Goal: Ask a question: Seek information or help from site administrators or community

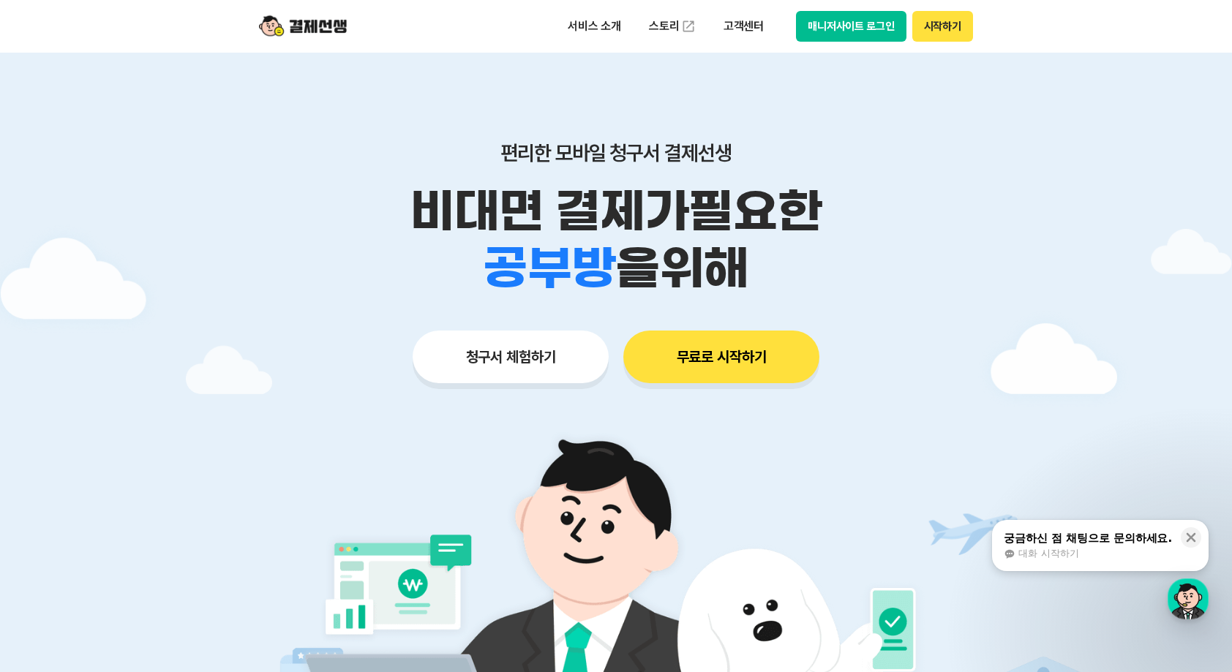
click at [1130, 537] on div "궁금하신 점 채팅으로 문의하세요." at bounding box center [1088, 538] width 168 height 15
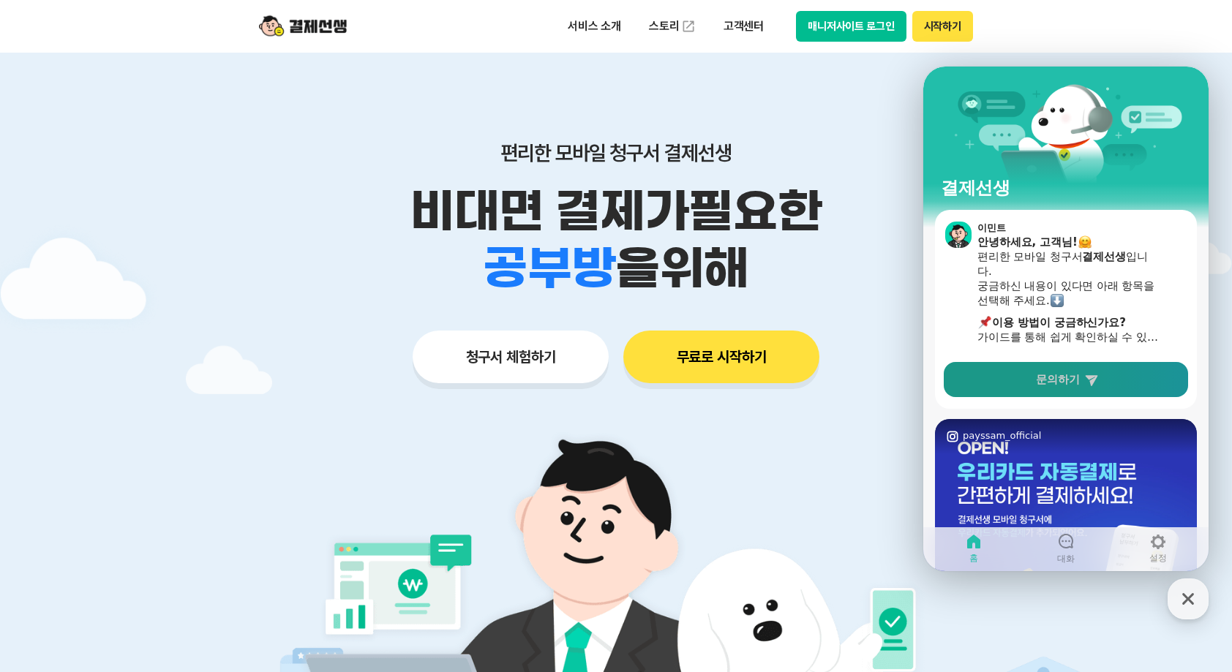
click at [1069, 394] on link "문의하기" at bounding box center [1066, 379] width 244 height 35
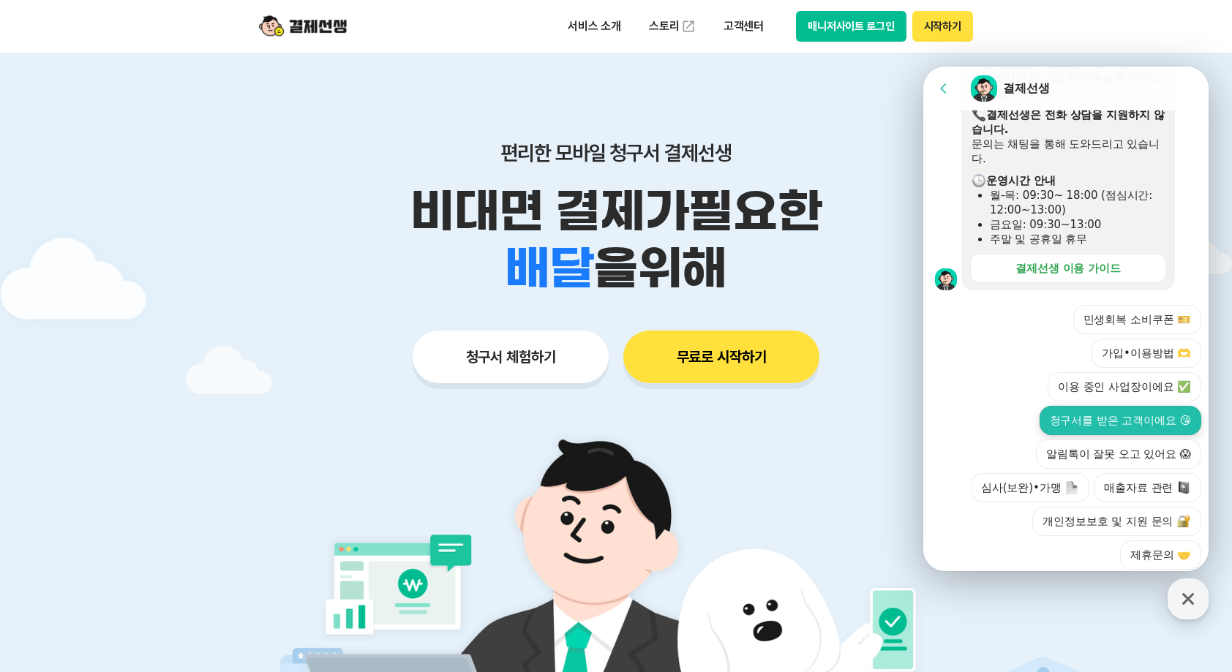
scroll to position [405, 0]
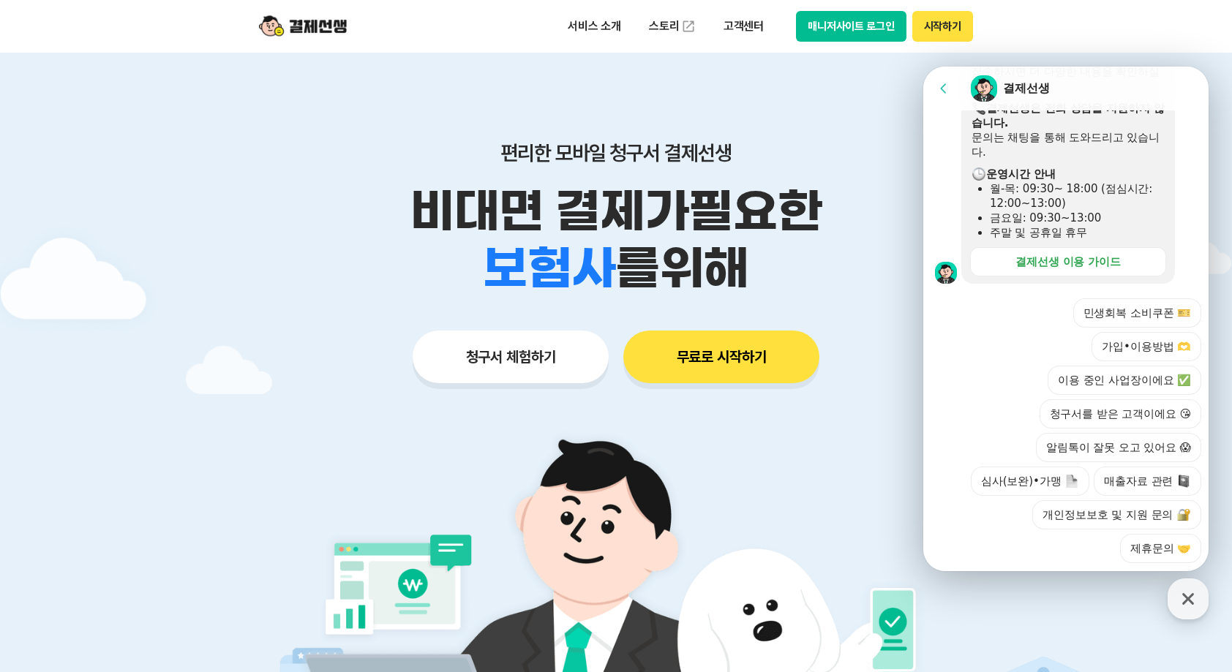
click at [1033, 467] on button "심사(보완)•가맹" at bounding box center [1030, 481] width 119 height 29
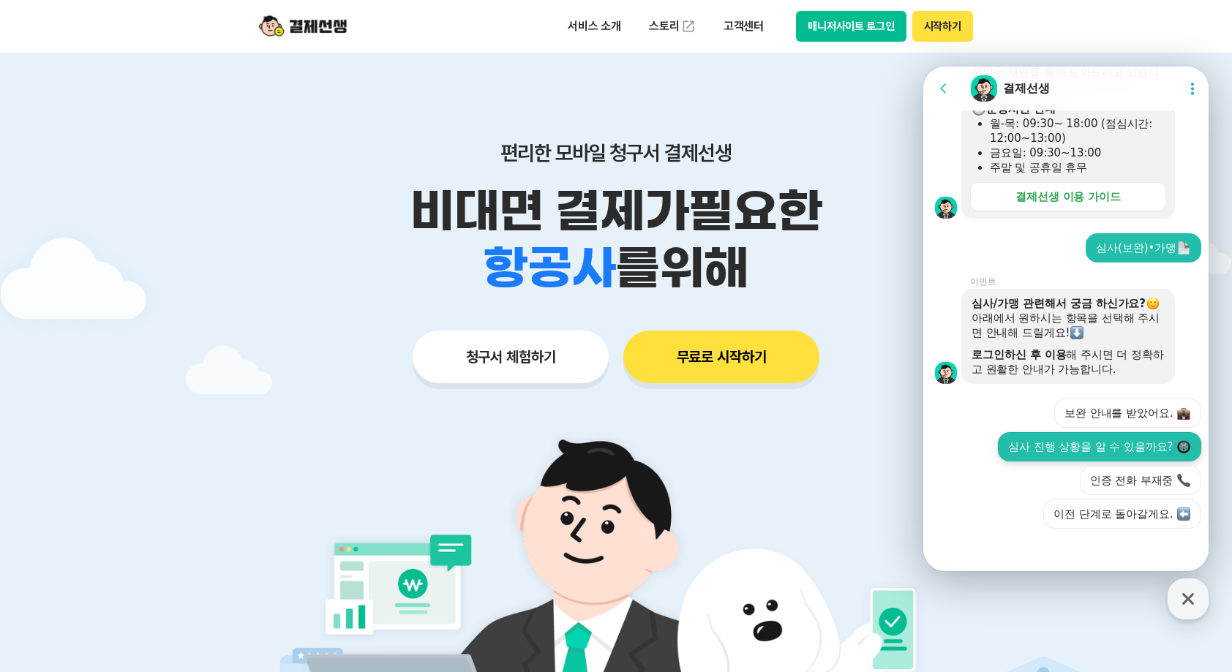
scroll to position [470, 0]
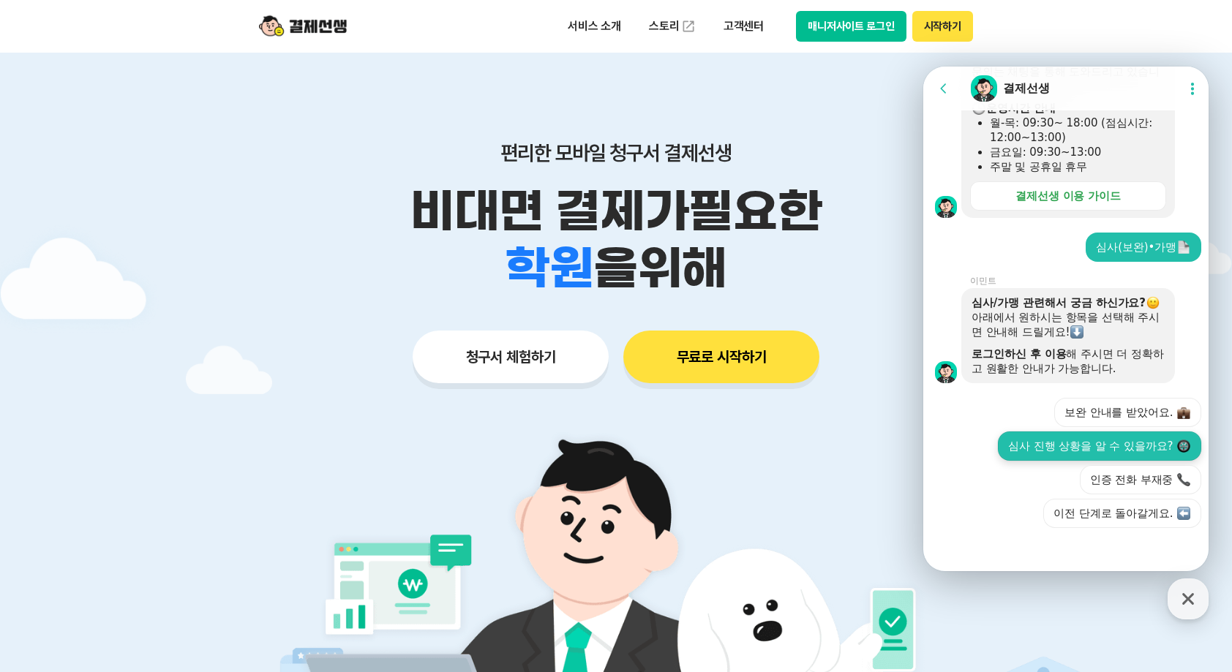
click at [1118, 435] on button "심사 진행 상황을 알 수 있을까요?" at bounding box center [1099, 446] width 203 height 29
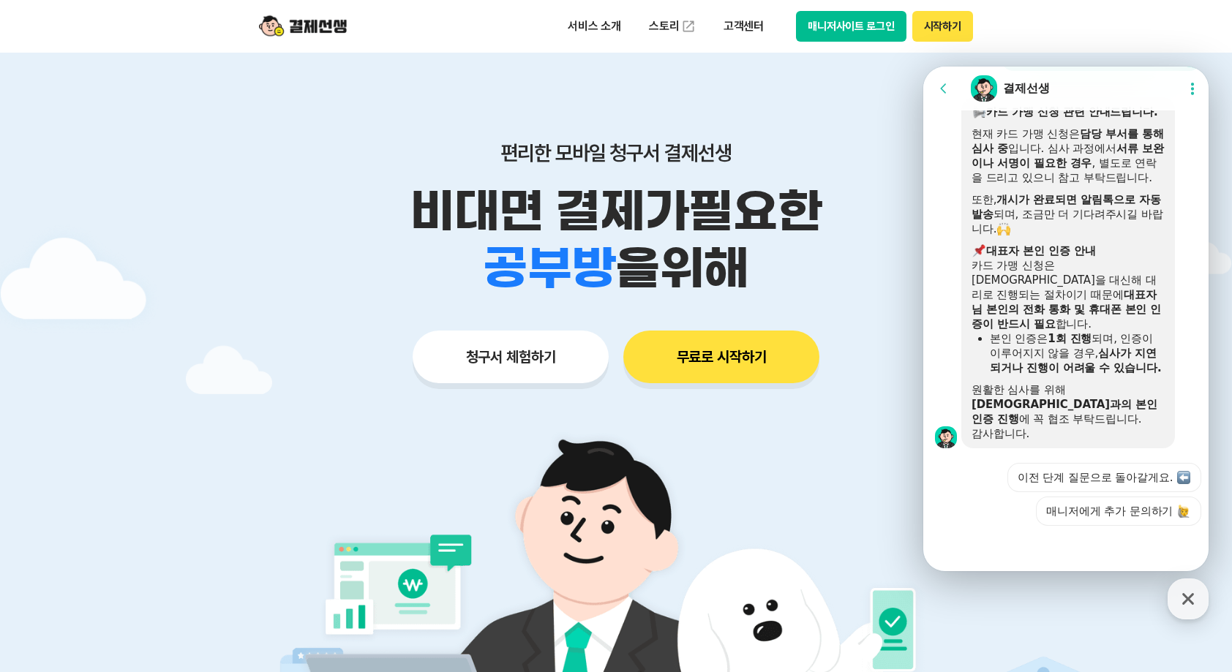
scroll to position [73, 0]
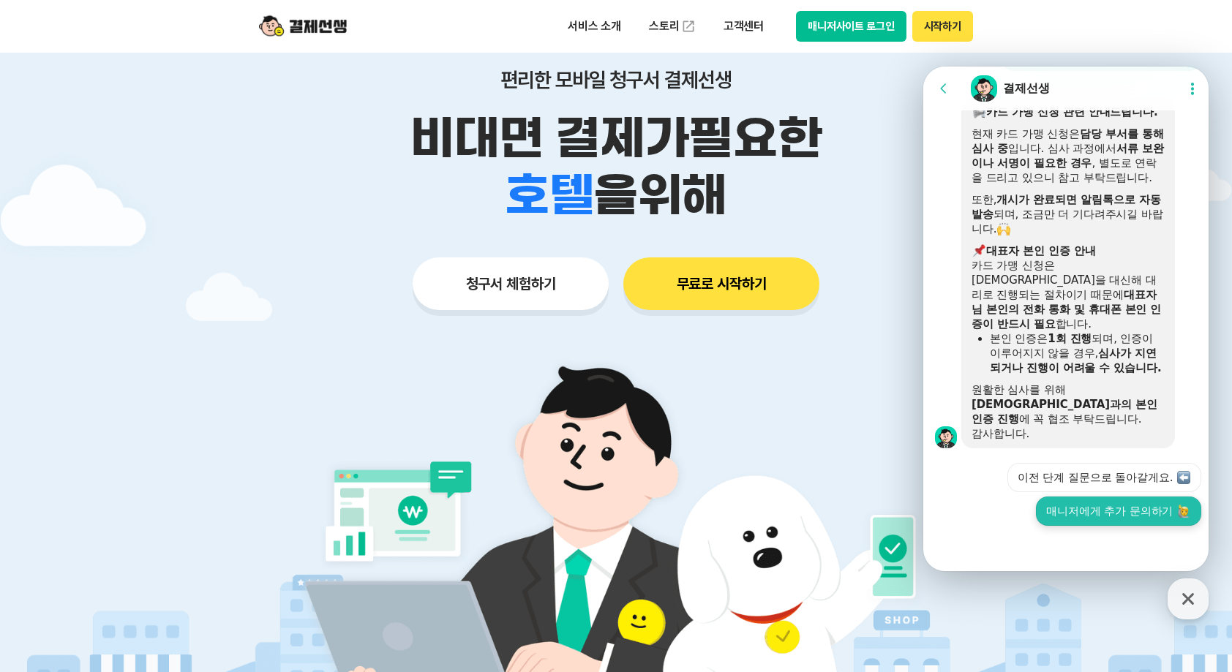
click at [1153, 509] on button "매니저에게 추가 문의하기" at bounding box center [1118, 511] width 165 height 29
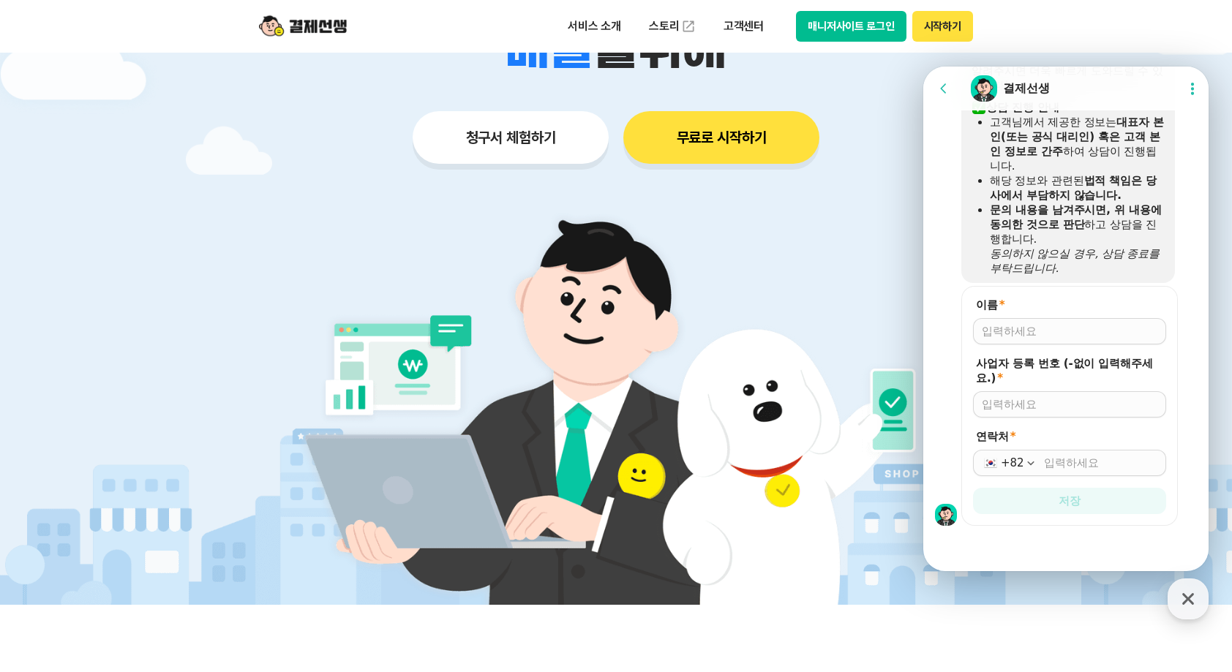
scroll to position [1333, 0]
click at [1058, 337] on input "이름 *" at bounding box center [1070, 331] width 176 height 15
type input "전선경"
click at [1038, 409] on input "사업자 등록 번호 (-없이 입력해주세요.) *" at bounding box center [1070, 404] width 176 height 15
click at [1191, 400] on div "이름 * 사업자 등록 번호 (-없이 입력해주세요.) * 2443701 연락처 * +82 저장" at bounding box center [1068, 406] width 290 height 240
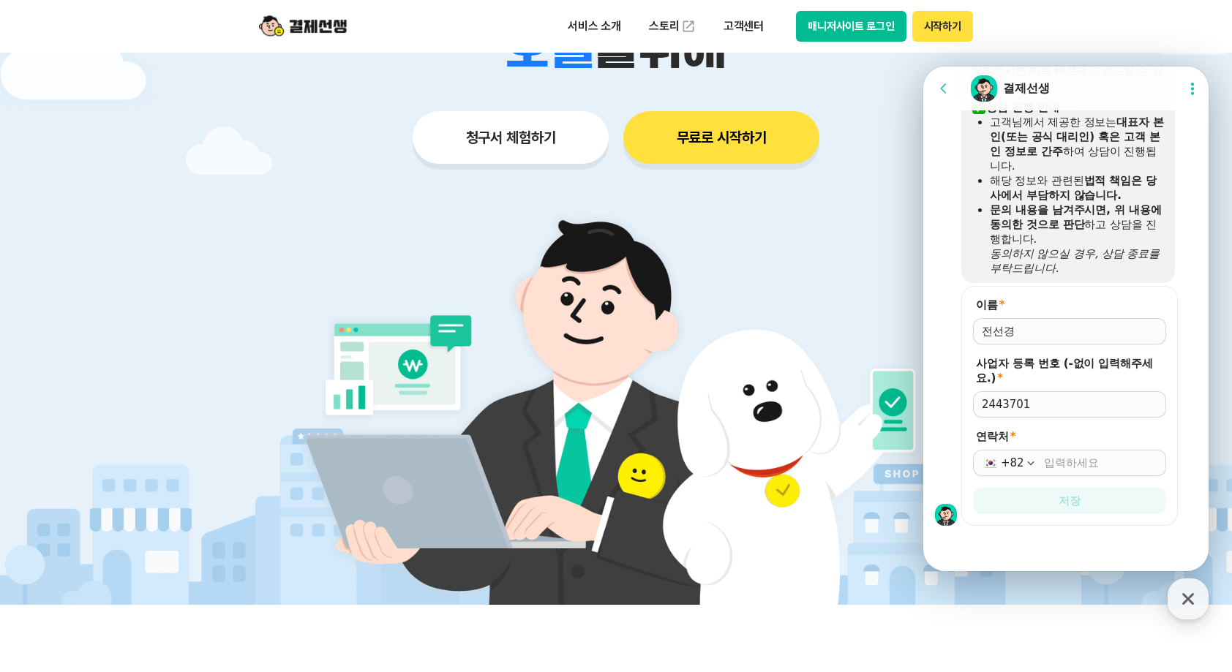
click at [1049, 405] on input "2443701" at bounding box center [1070, 404] width 176 height 15
type input "2443701342"
click at [1117, 465] on input "연락처 *" at bounding box center [1100, 463] width 113 height 15
type input "[PHONE_NUMBER]"
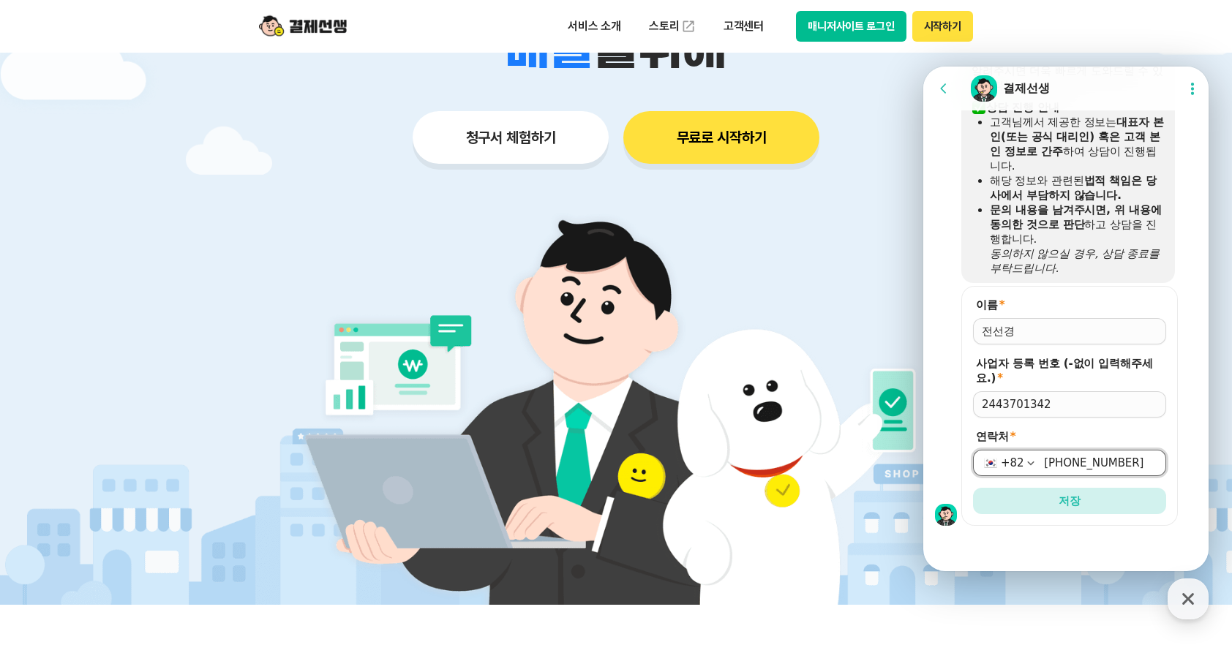
scroll to position [512, 0]
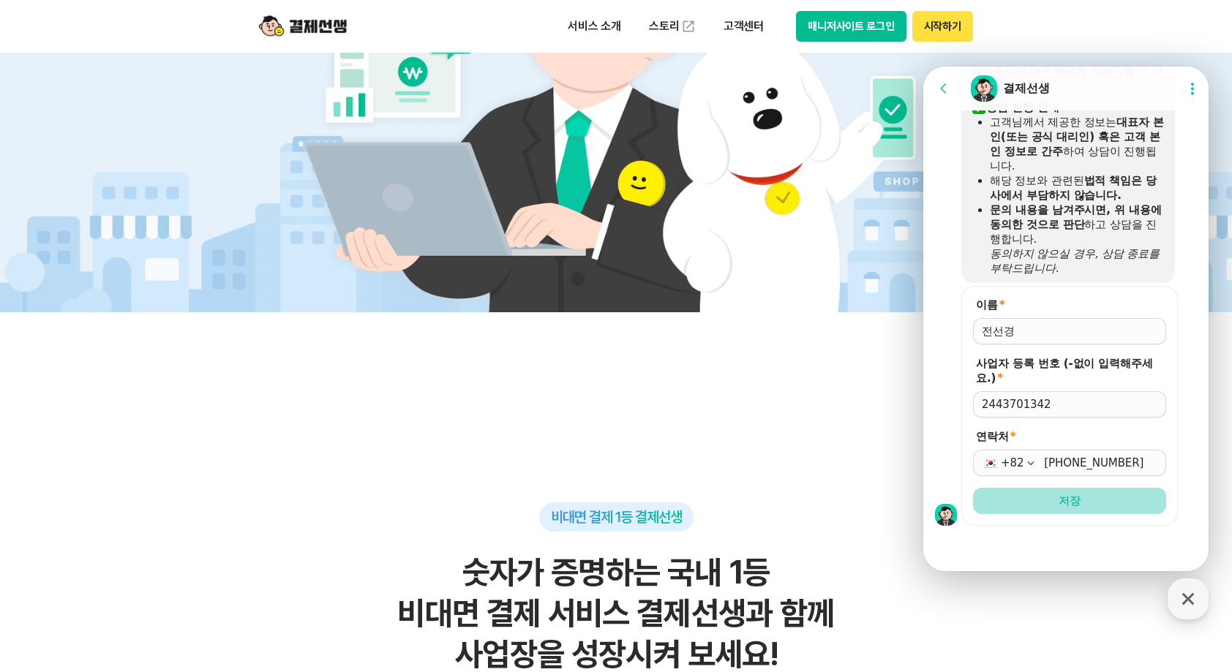
click at [1103, 495] on button "저장" at bounding box center [1069, 501] width 193 height 26
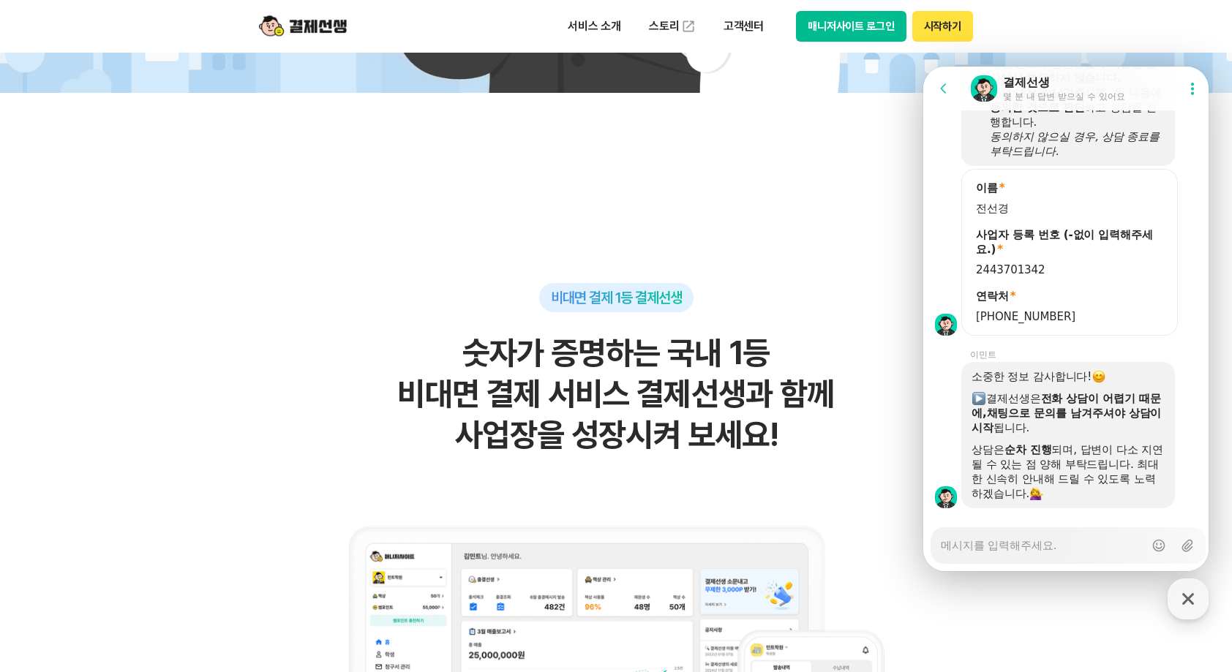
scroll to position [1477, 0]
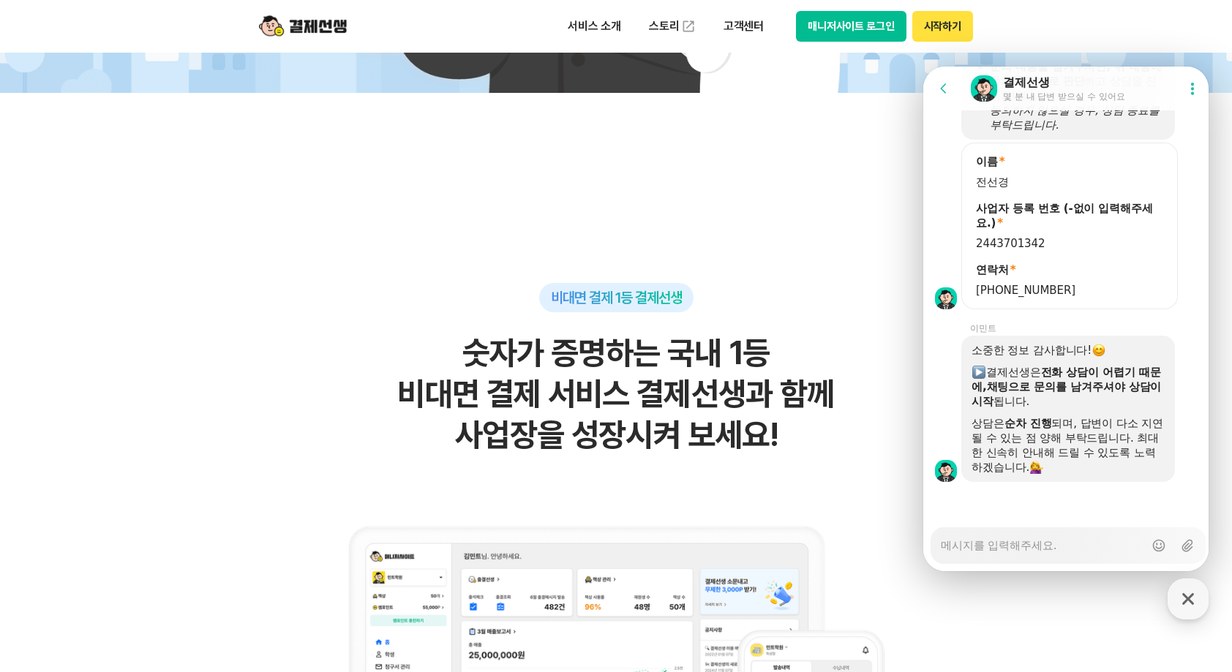
click at [1092, 549] on textarea "Messenger Input Textarea" at bounding box center [1042, 540] width 203 height 25
type textarea "x"
type textarea "ㄱ"
type textarea "x"
type textarea "겨"
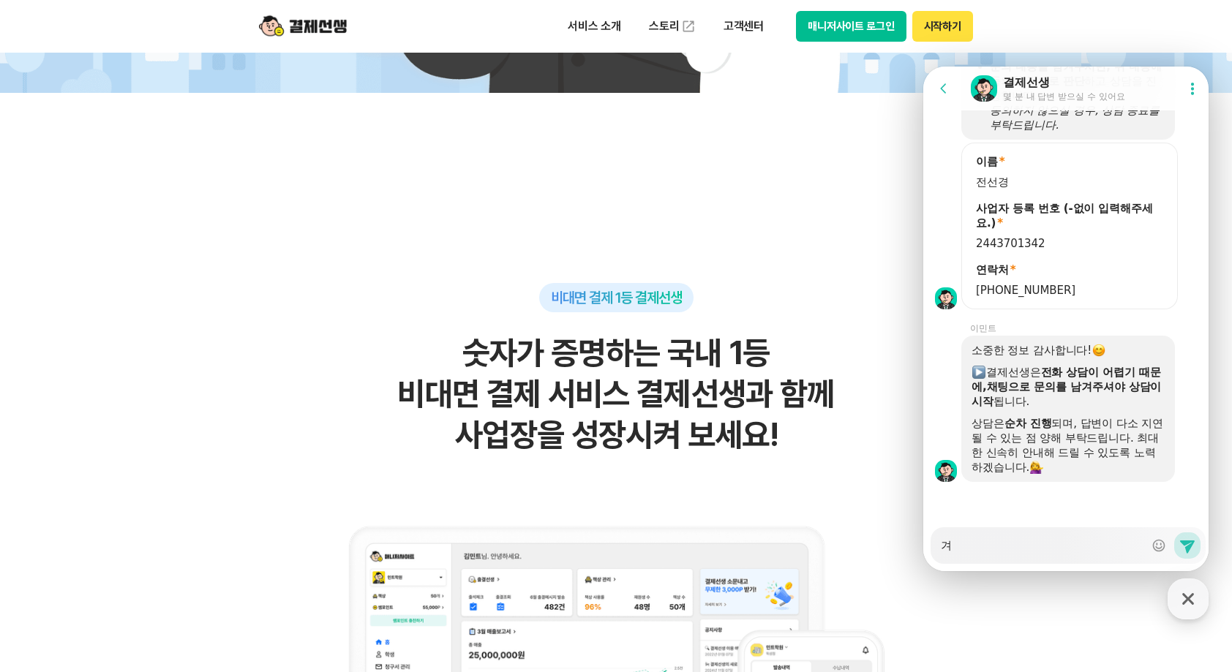
type textarea "x"
type textarea "결"
type textarea "x"
type textarea "결ㅈ"
type textarea "x"
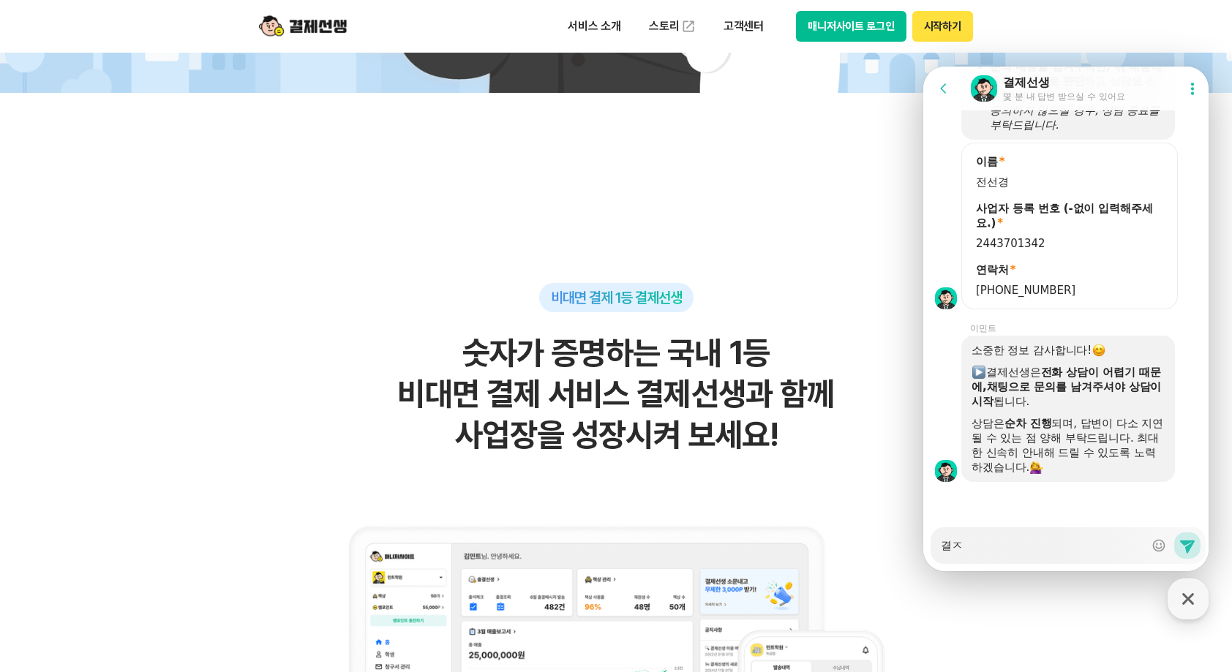
type textarea "결제"
type textarea "x"
type textarea "결제"
type textarea "x"
type textarea "결제 ㅅ"
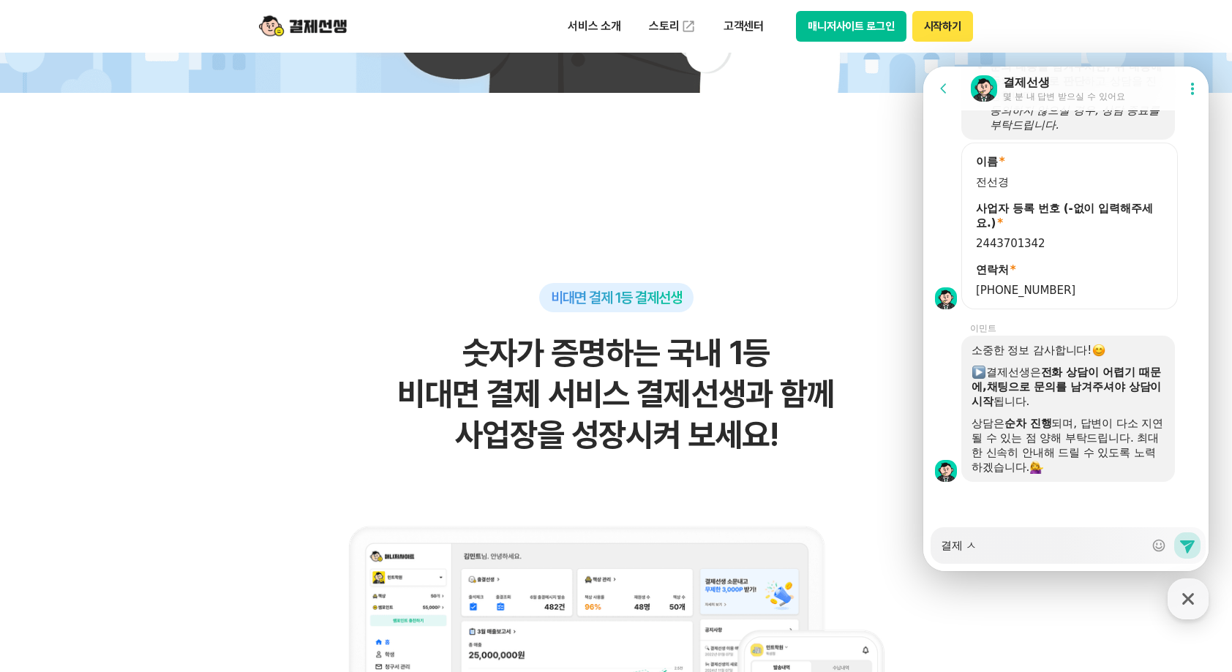
type textarea "x"
type textarea "결제 서"
type textarea "x"
type textarea "결제 선"
type textarea "x"
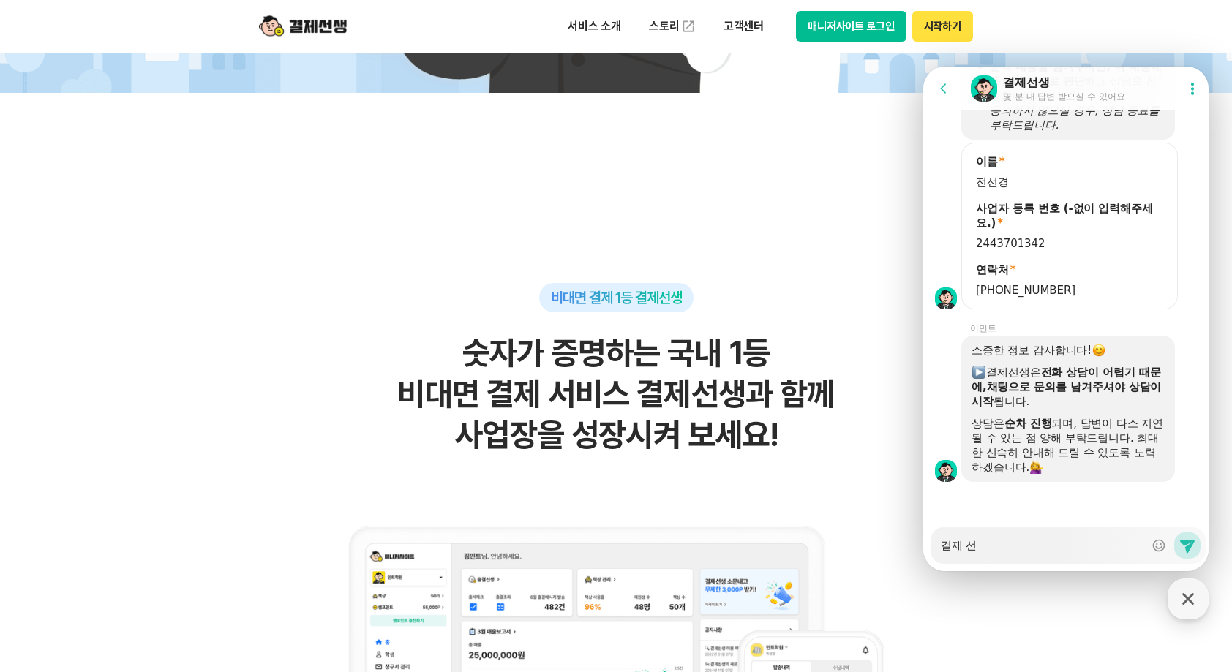
type textarea "결제 선ㅅ"
type textarea "x"
type textarea "결제 선새"
type textarea "x"
type textarea "결제 선생"
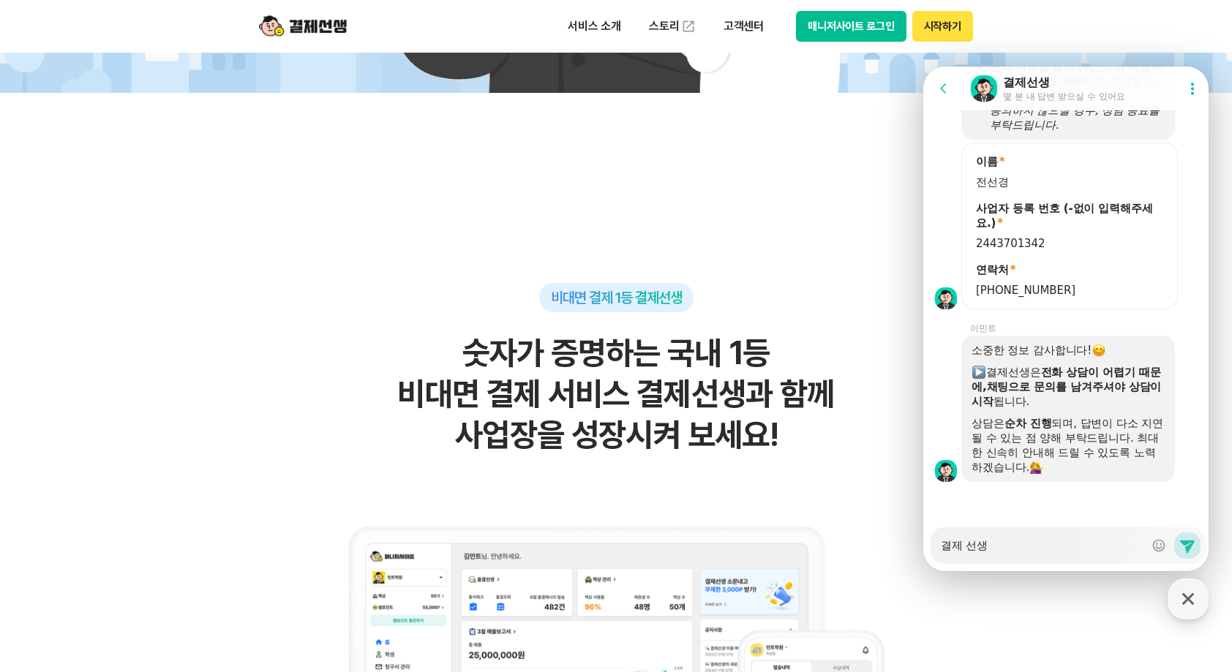
type textarea "x"
type textarea "결제 선생"
type textarea "x"
type textarea "결제 선생 ㅇ"
type textarea "x"
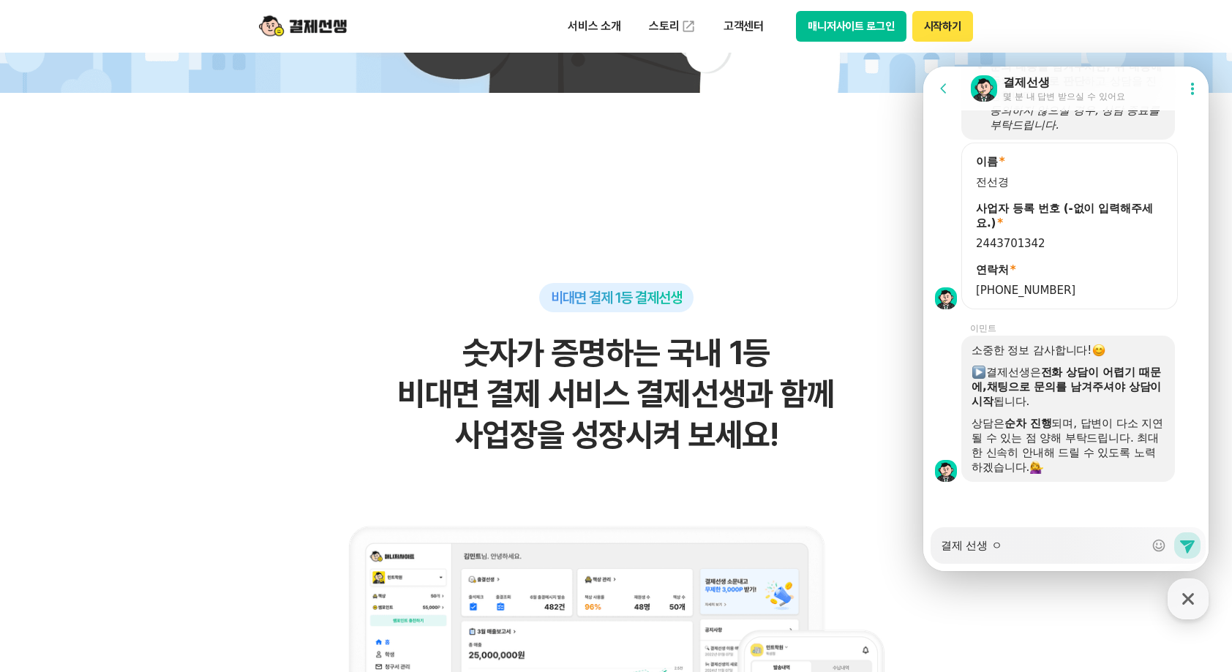
type textarea "결제 선생 어"
type textarea "x"
type textarea "결제 선생 엎"
type textarea "x"
type textarea "결제 선생 어프"
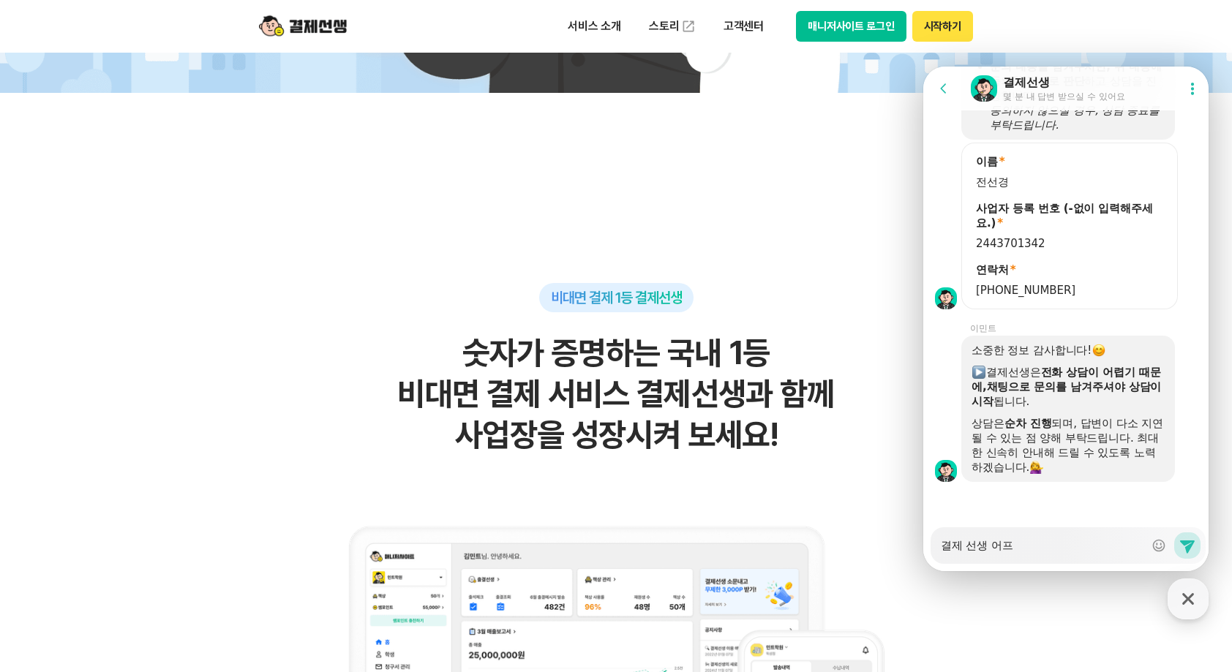
type textarea "x"
type textarea "결제 선생 어플"
type textarea "x"
type textarea "결제 선생 어플ㄹ"
type textarea "x"
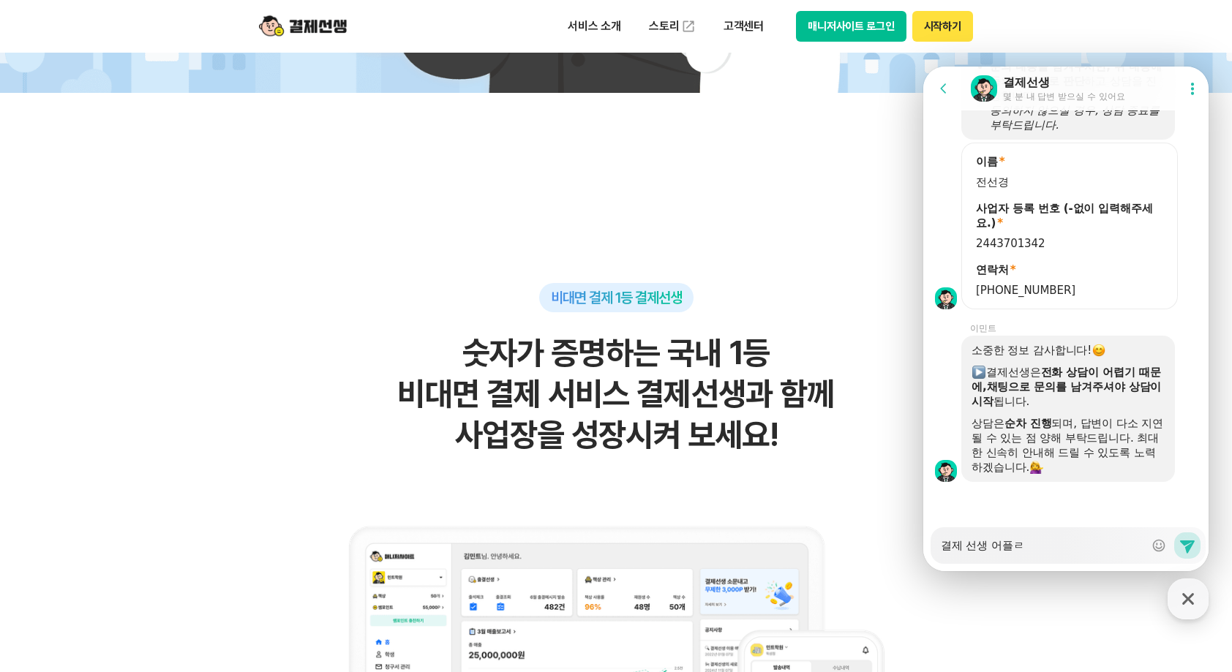
type textarea "결제 선생 어플로"
type textarea "x"
type textarea "결제 선생 어플로"
type textarea "x"
type textarea "결제 선생 어플로 ㅎ"
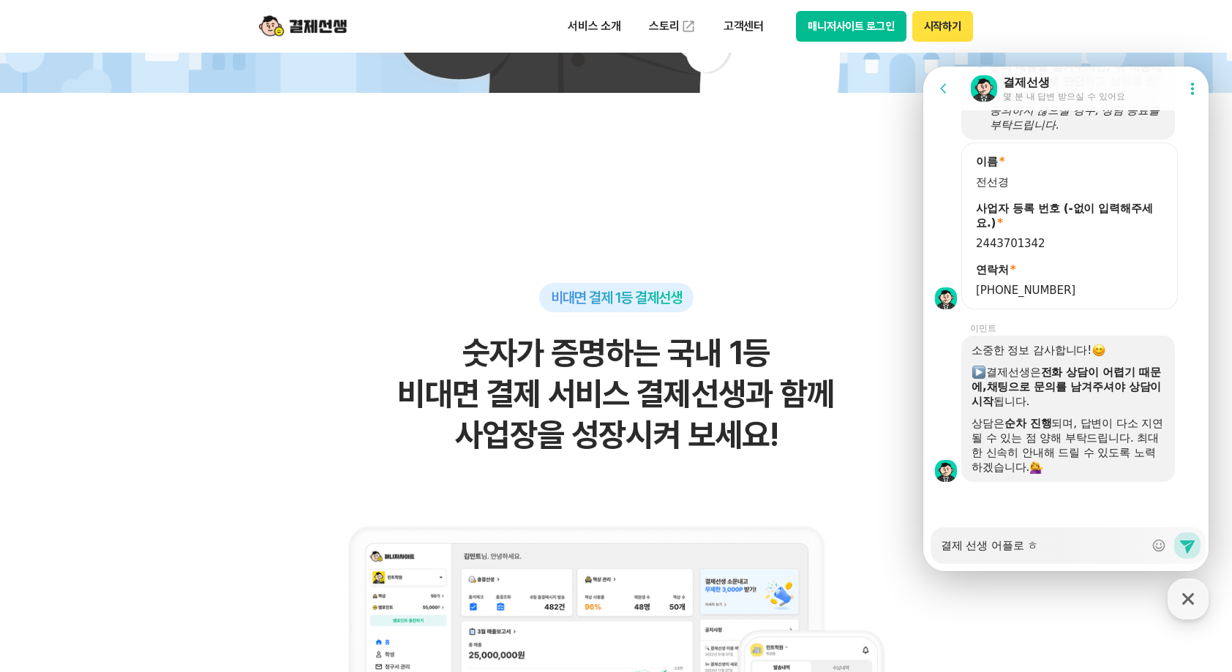
type textarea "x"
type textarea "결제 선생 어플로 혀"
type textarea "x"
type textarea "결제 선생 어플로 현"
type textarea "x"
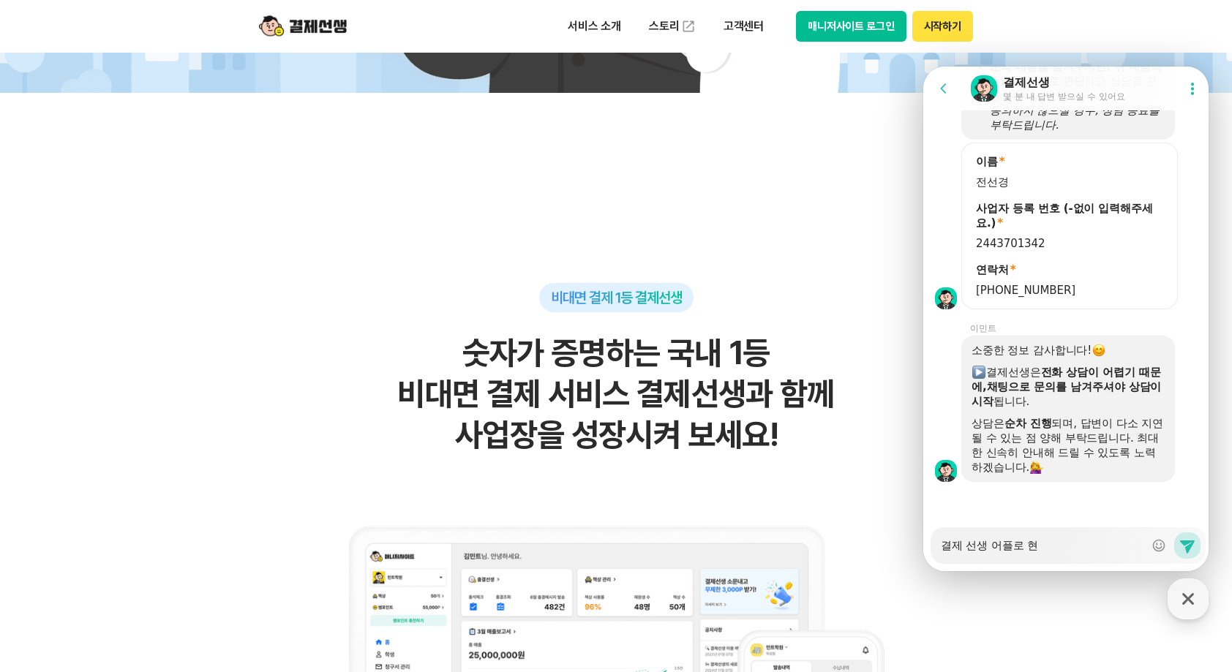
type textarea "결제 선생 어플로 현ㄱ"
type textarea "x"
type textarea "결제 선생 어플로 현금"
type textarea "x"
type textarea "결제 선생 어플로 현금ㅇ"
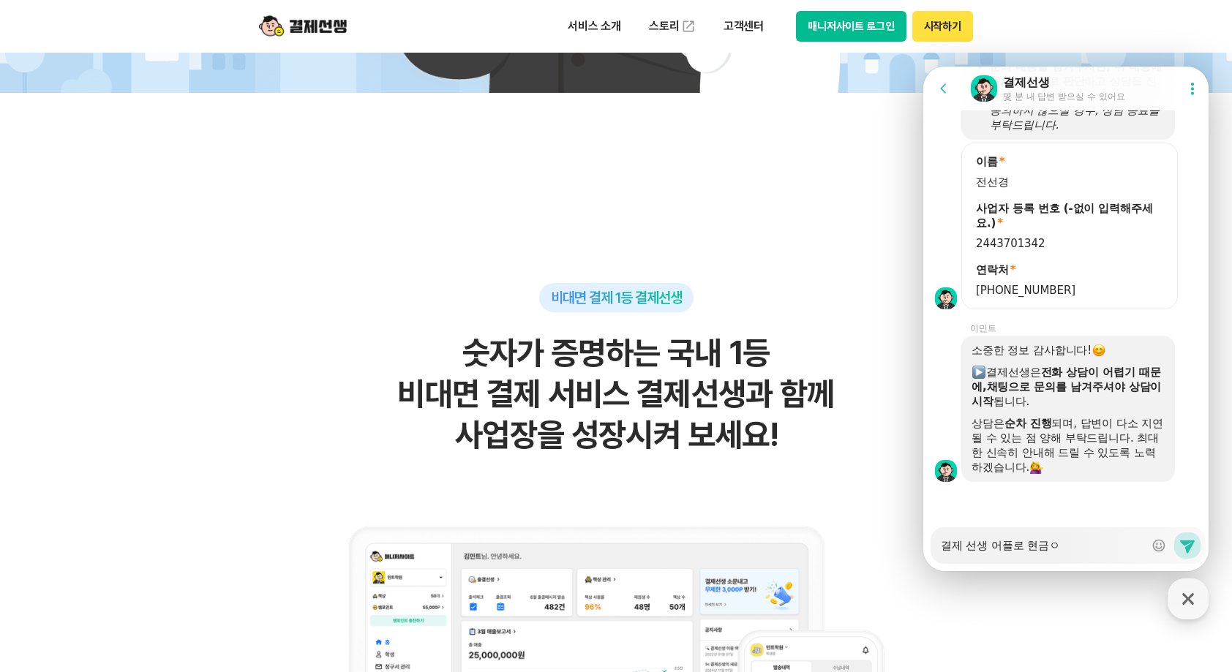
type textarea "x"
type textarea "결제 선생 어플로 현금영"
type textarea "x"
type textarea "결제 선생 어플로 현금영ㅅ"
type textarea "x"
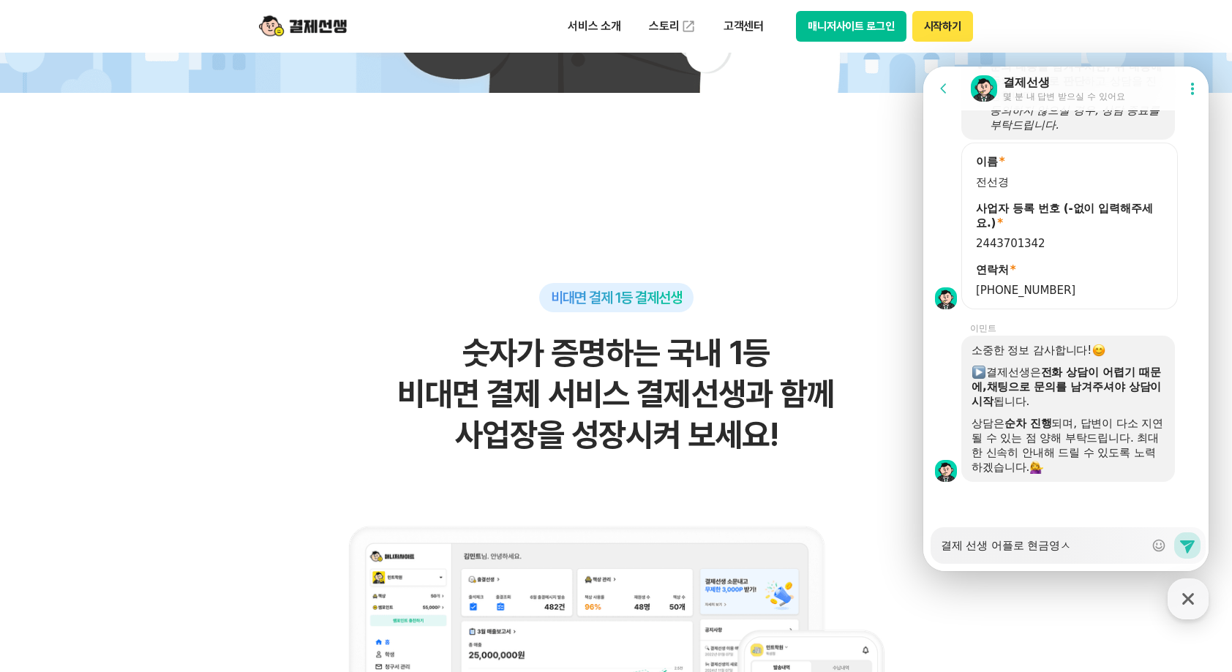
type textarea "결제 선생 어플로 현금영수"
type textarea "x"
type textarea "결제 선생 어플로 현금영숮"
type textarea "x"
type textarea "결제 선생 어플로 현금영수즈"
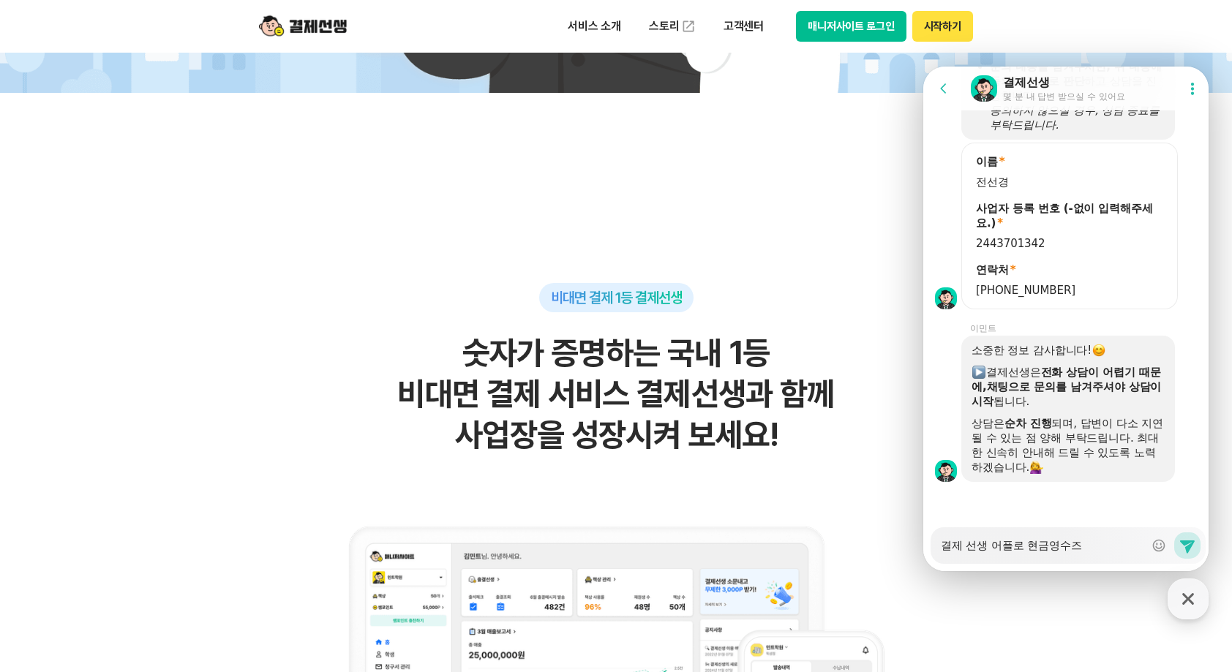
type textarea "x"
type textarea "결제 선생 어플로 현금영수증"
type textarea "x"
type textarea "결제 선생 어플로 현금영수증"
type textarea "x"
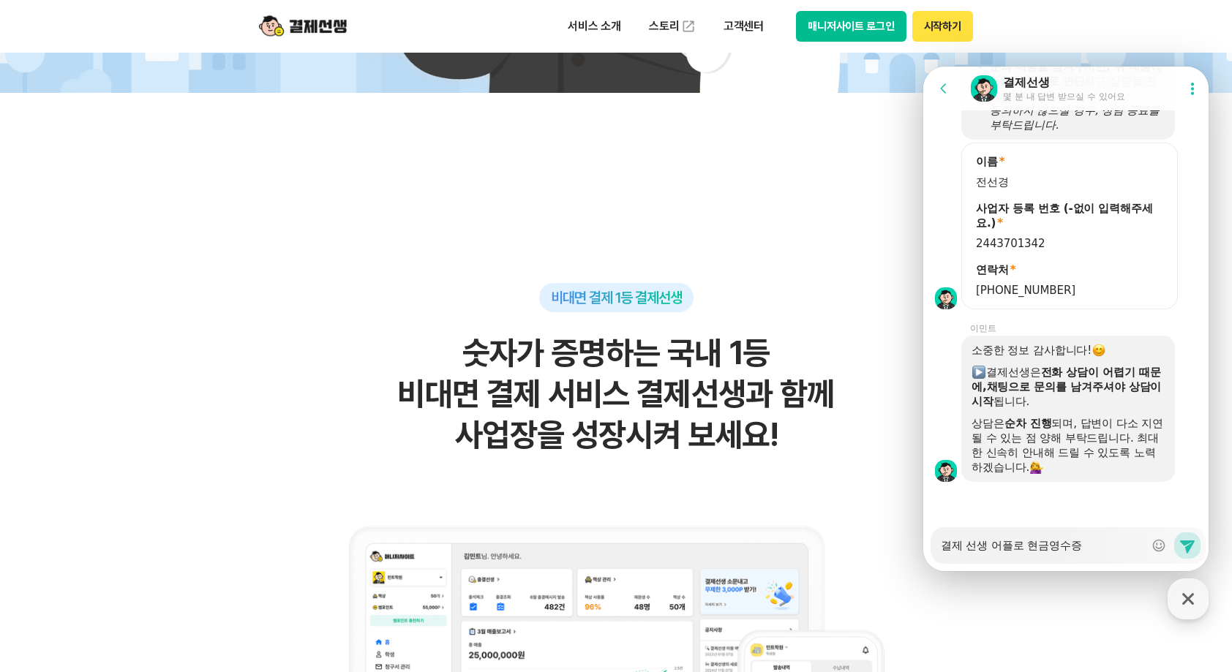
type textarea "결제 선생 어플로 현금영수증 ㄱ"
type textarea "x"
type textarea "결제 선생 어플로 현금영수증"
type textarea "x"
type textarea "결제 선생 어플로 현금영수증 바"
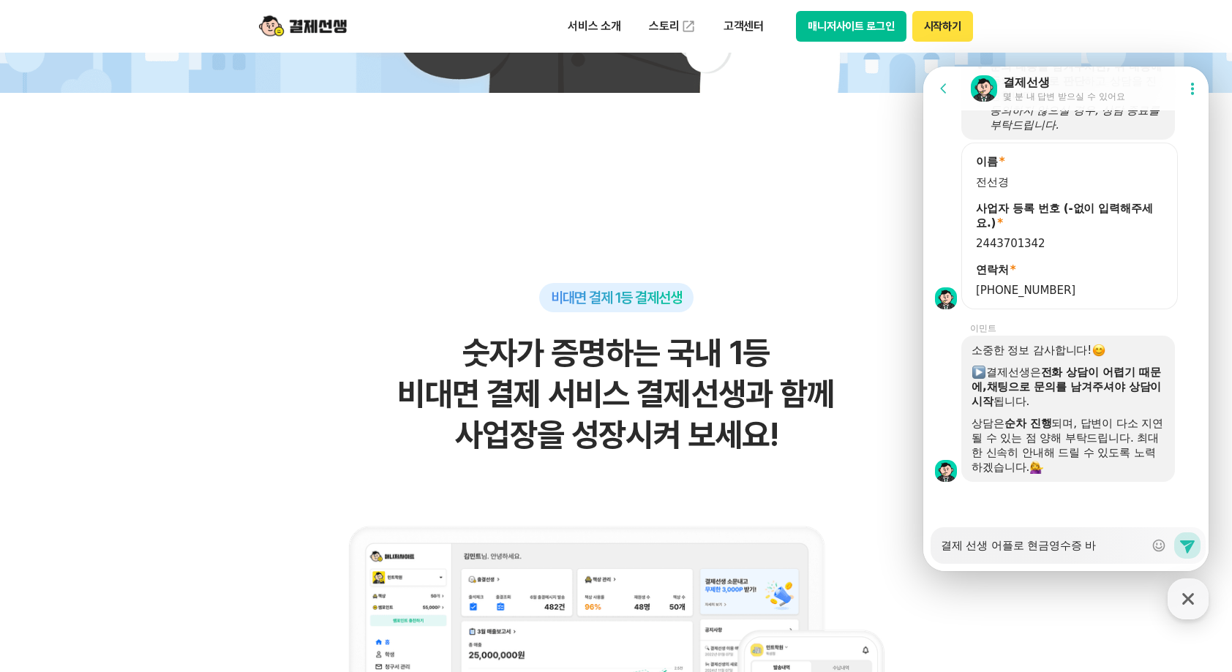
type textarea "x"
type textarea "결제 선생 어플로 현금영수증 발"
type textarea "x"
type textarea "결제 선생 어플로 현금영수증 밣"
type textarea "x"
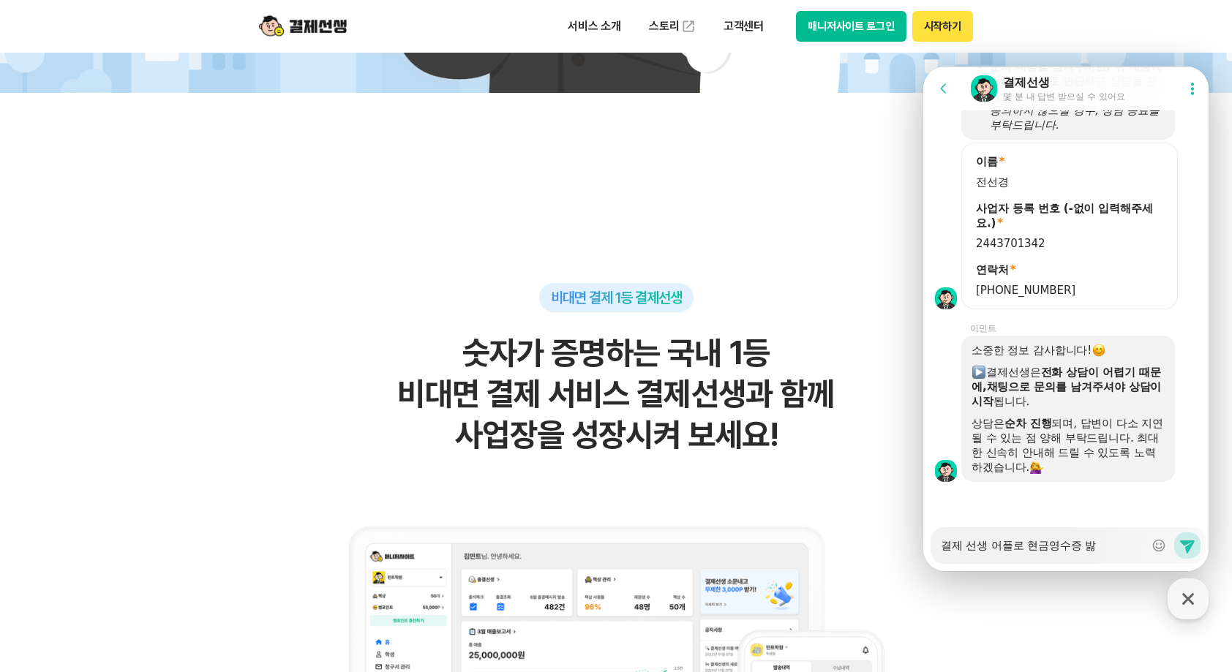
type textarea "결제 선생 어플로 현금영수증 발해"
type textarea "x"
type textarea "결제 선생 어플로 현금영수증 발행"
type textarea "x"
type textarea "결제 선생 어플로 현금영수증 발행ㄷ"
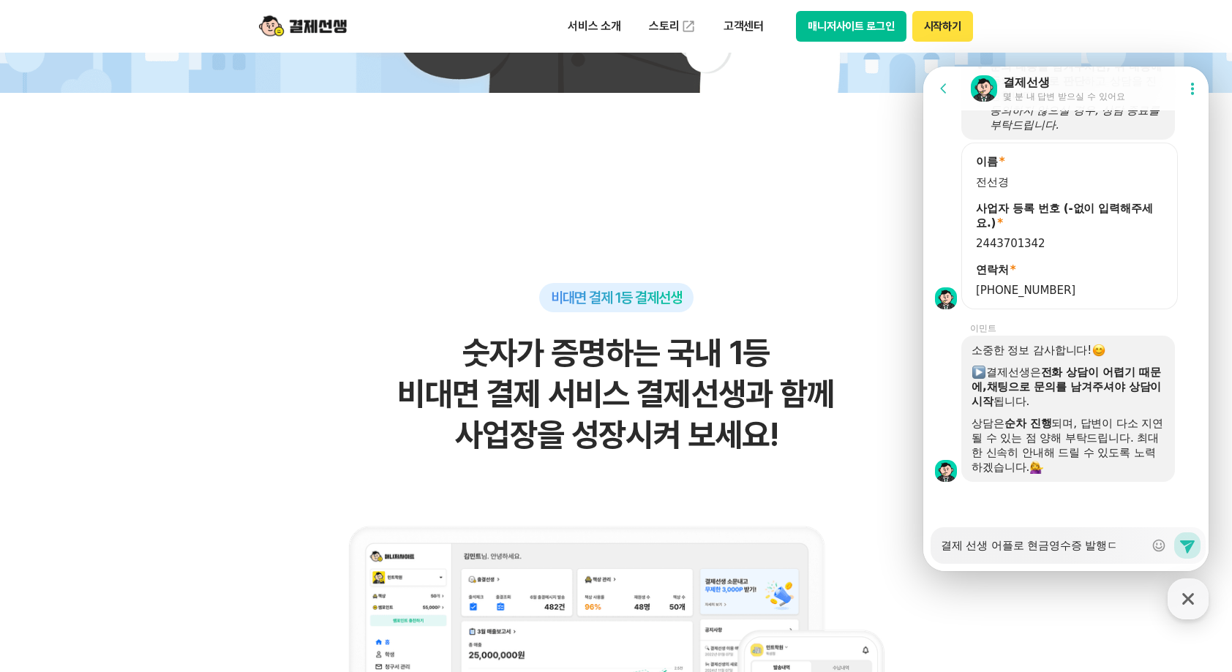
type textarea "x"
type textarea "결제 선생 어플로 현금영수증 발행도"
type textarea "x"
type textarea "결제 선생 어플로 현금영수증 발행도"
type textarea "x"
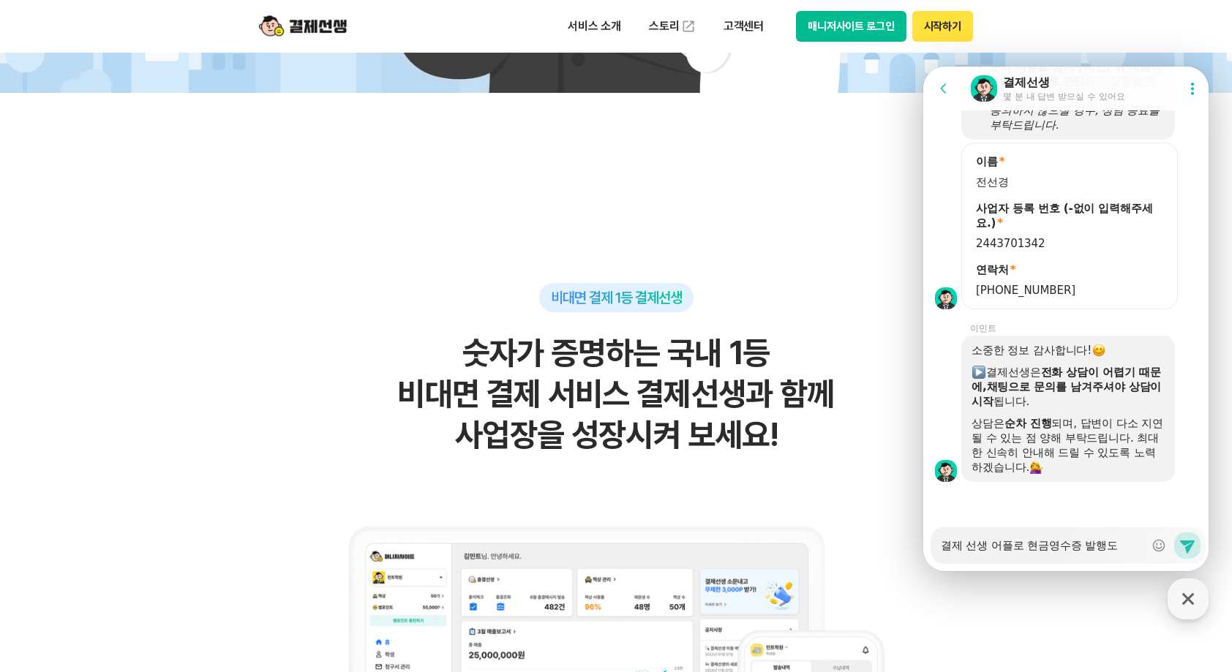
type textarea "결제 선생 어플로 현금영수증 발행도 ㄱ"
type textarea "x"
type textarea "결제 선생 어플로 현금영수증 발행도 가"
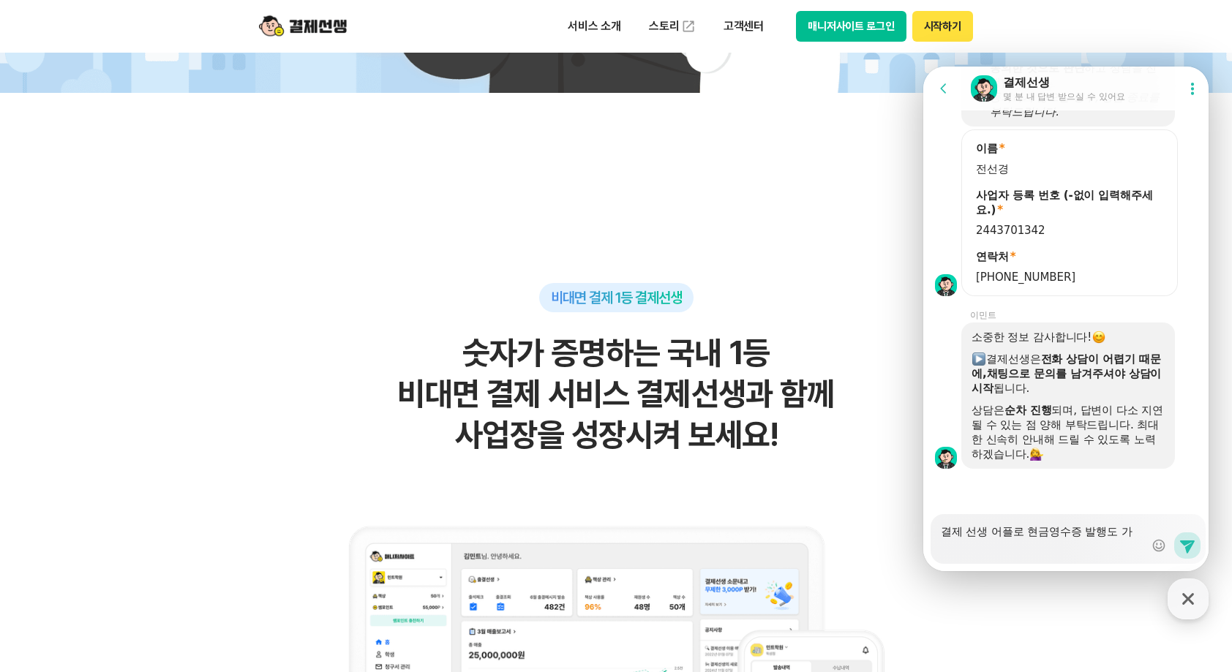
type textarea "x"
type textarea "결제 선생 어플로 현금영수증 발행도 간"
type textarea "x"
type textarea "결제 선생 어플로 현금영수증 발행도 가느"
type textarea "x"
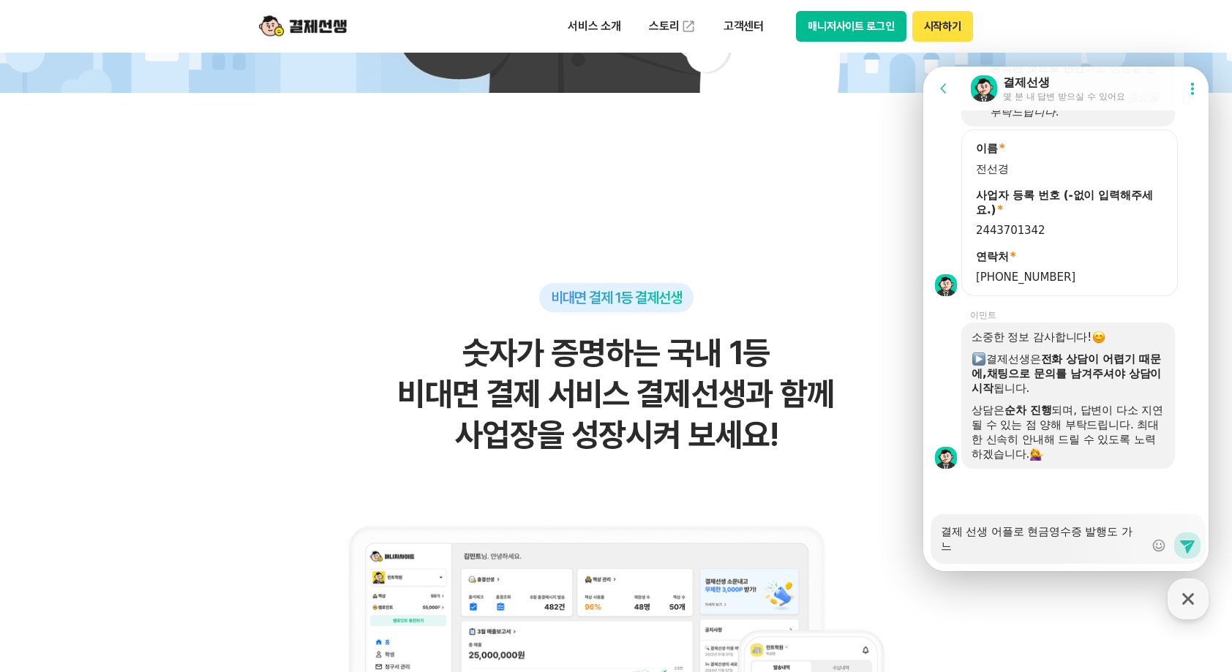
type textarea "결제 선생 어플로 현금영수증 발행도 가능"
type textarea "x"
type textarea "결제 선생 어플로 현금영수증 발행도 가능ㅎ"
type textarea "x"
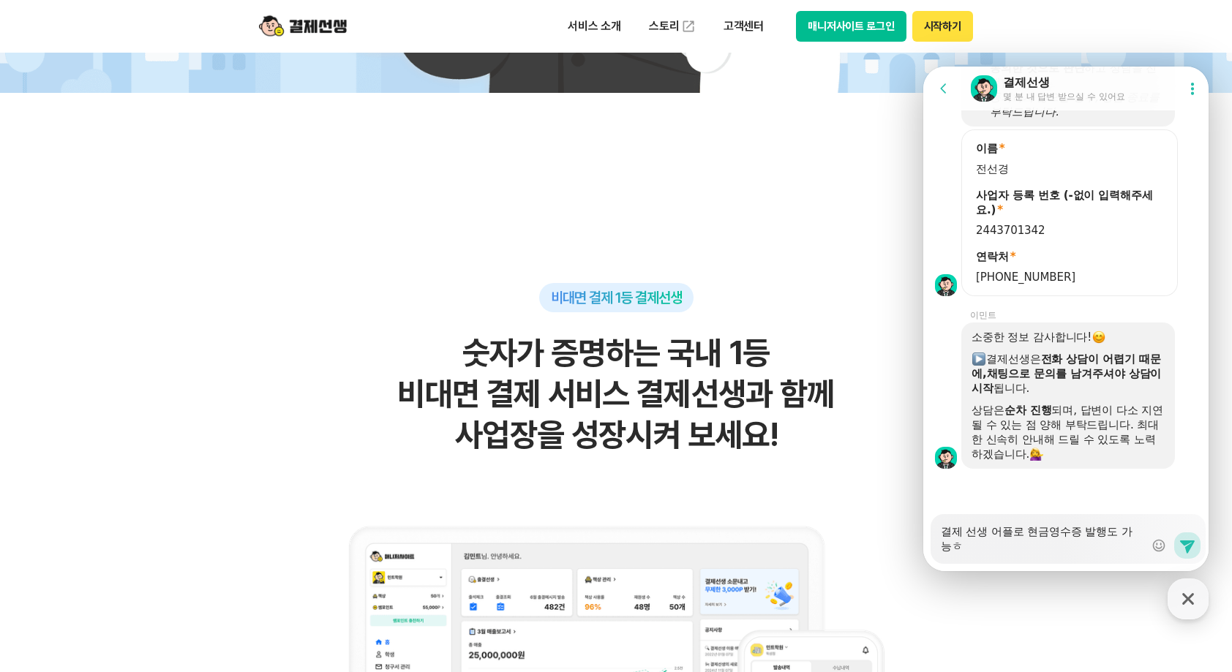
type textarea "결제 선생 어플로 현금영수증 발행도 가능하"
type textarea "x"
type textarea "결제 선생 어플로 현금영수증 발행도 가능한"
type textarea "x"
type textarea "결제 선생 어플로 현금영수증 발행도 가능핝"
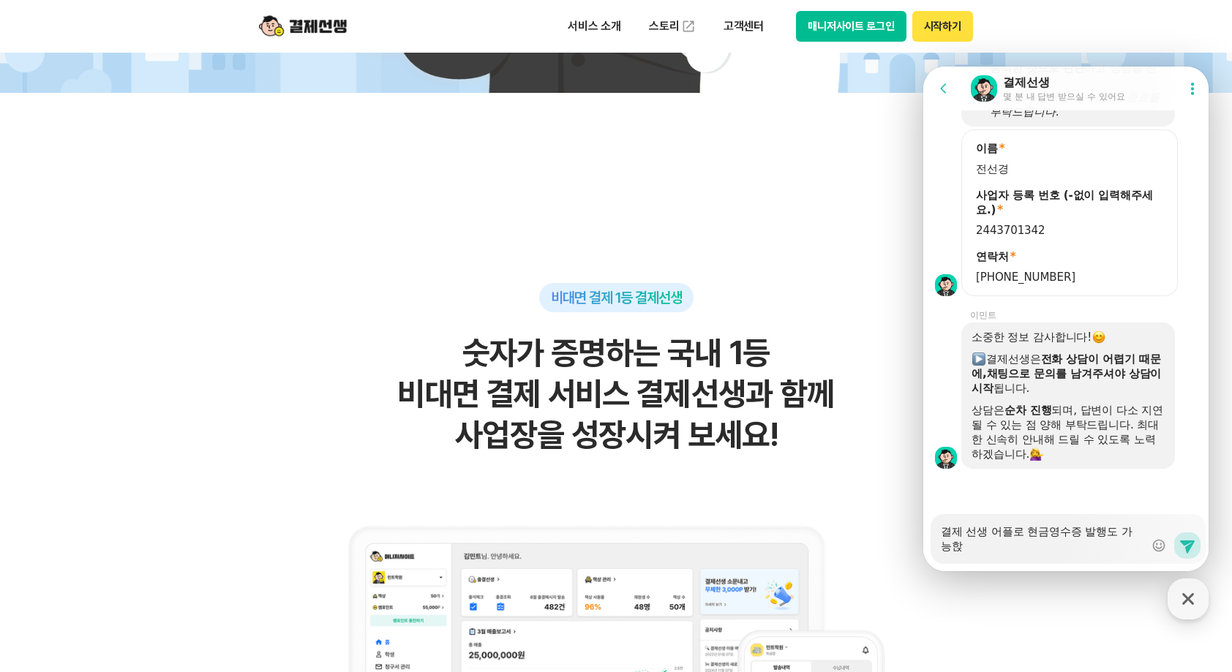
type textarea "x"
type textarea "결제 선생 어플로 현금영수증 발행도 가능한지"
type textarea "x"
type textarea "결제 선생 어플로 현금영수증 발행도 가능한지,"
type textarea "x"
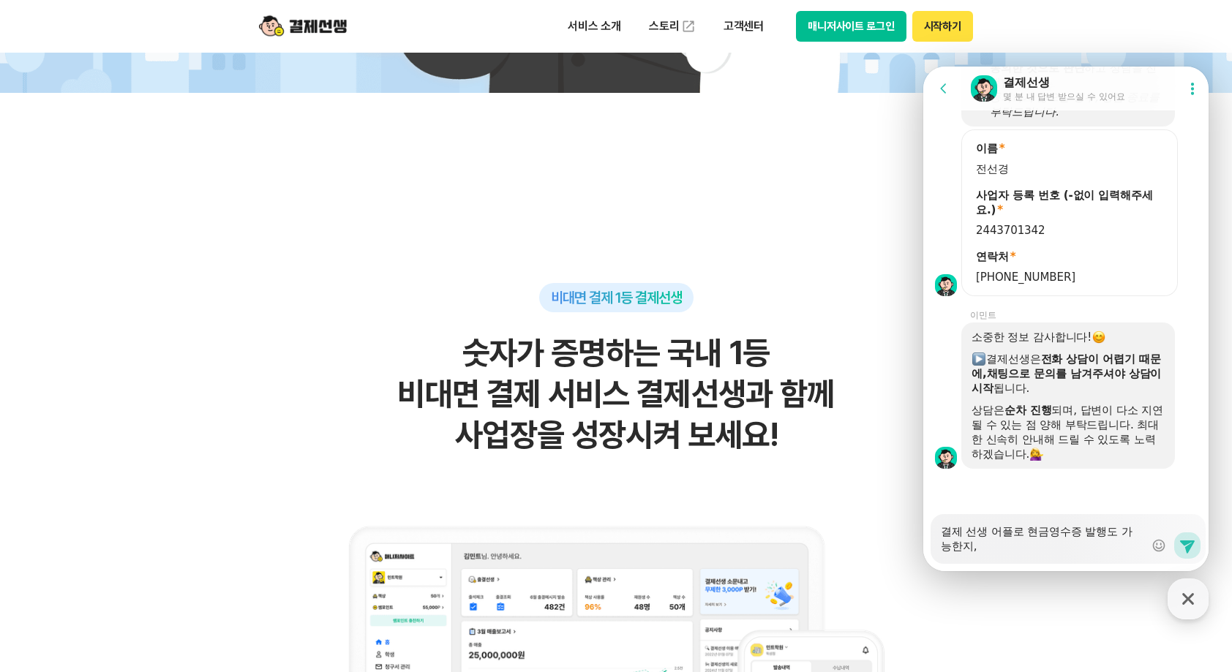
type textarea "결제 선생 어플로 현금영수증 발행도 가능한지,"
type textarea "x"
type textarea "결제 선생 어플로 현금영수증 발행도 가능한지, 겨"
type textarea "x"
type textarea "결제 선생 어플로 현금영수증 발행도 가능한지, 결"
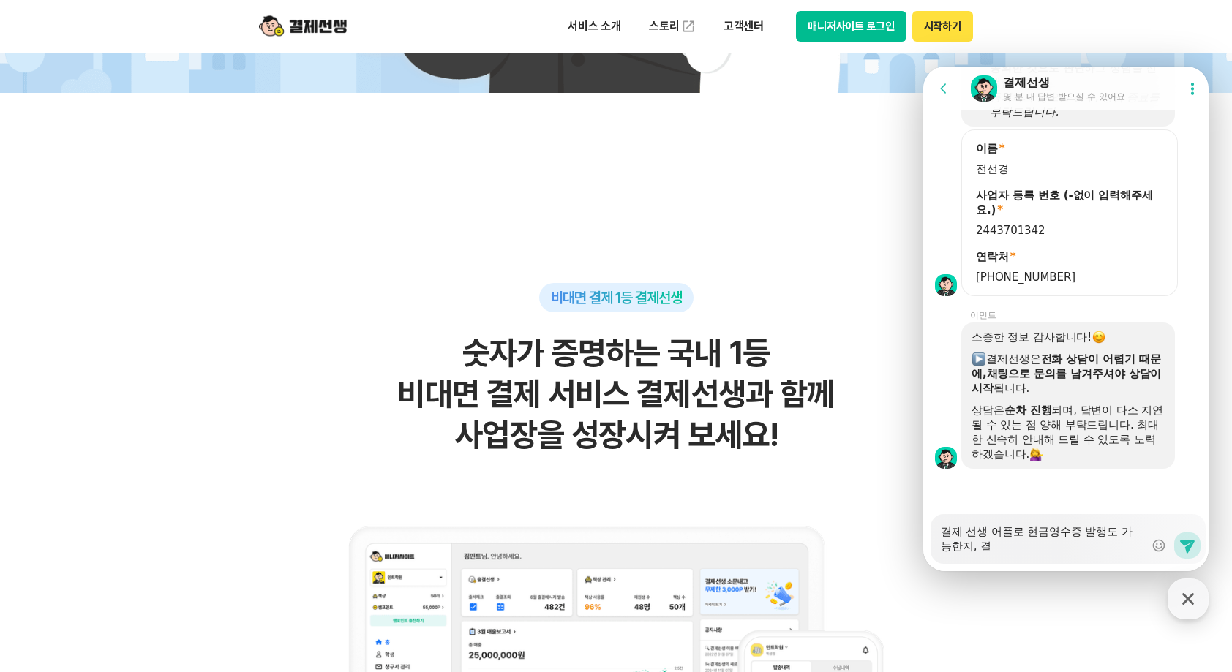
type textarea "x"
type textarea "결제 선생 어플로 현금영수증 발행도 가능한지, 결ㅈ"
type textarea "x"
type textarea "결제 선생 어플로 현금영수증 발행도 가능한지, 결제"
type textarea "x"
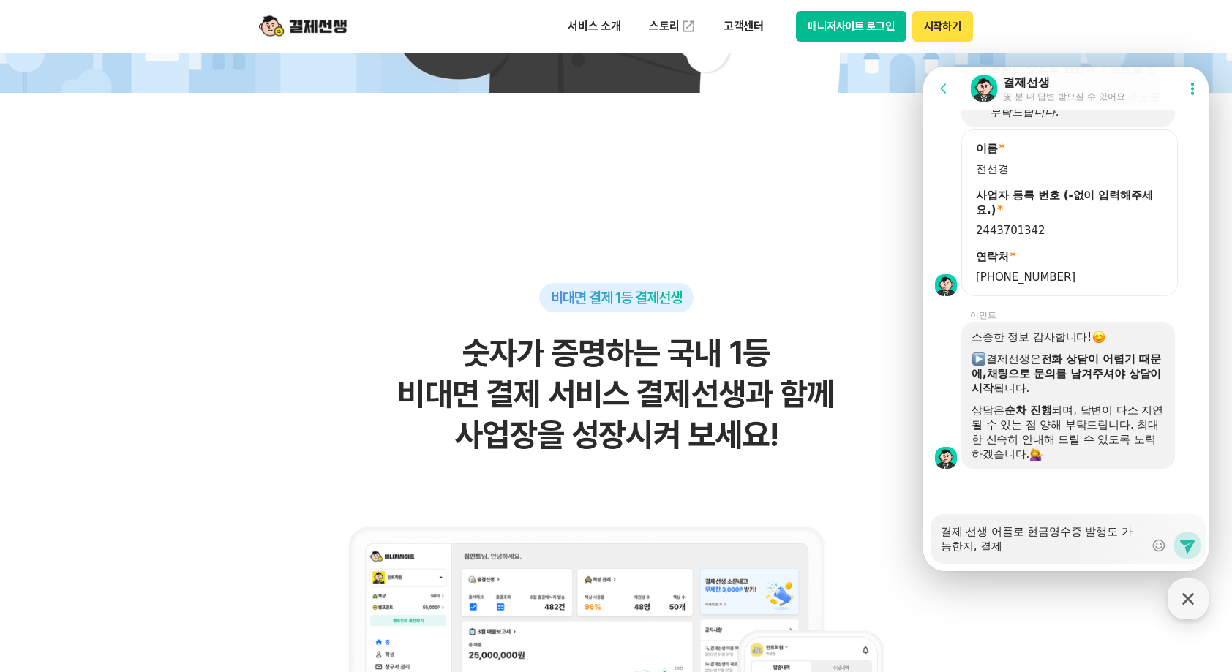
type textarea "결제 선생 어플로 현금영수증 발행도 가능한지, 결제"
type textarea "x"
type textarea "결제 선생 어플로 현금영수증 발행도 가능한지, 결제 ㅅ"
type textarea "x"
type textarea "결제 선생 어플로 현금영수증 발행도 가능한지, 결제 서"
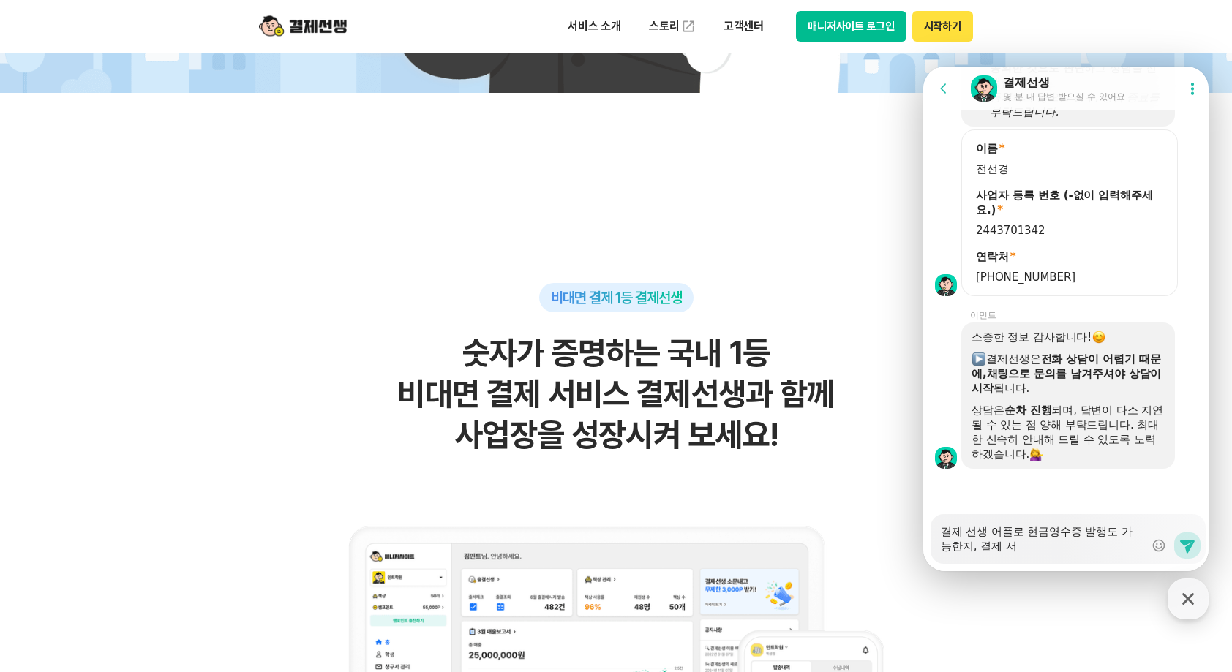
type textarea "x"
type textarea "결제 선생 어플로 현금영수증 발행도 가능한지, 결제 선"
type textarea "x"
type textarea "결제 선생 어플로 현금영수증 발행도 가능한지, 결제 선ㅅ"
type textarea "x"
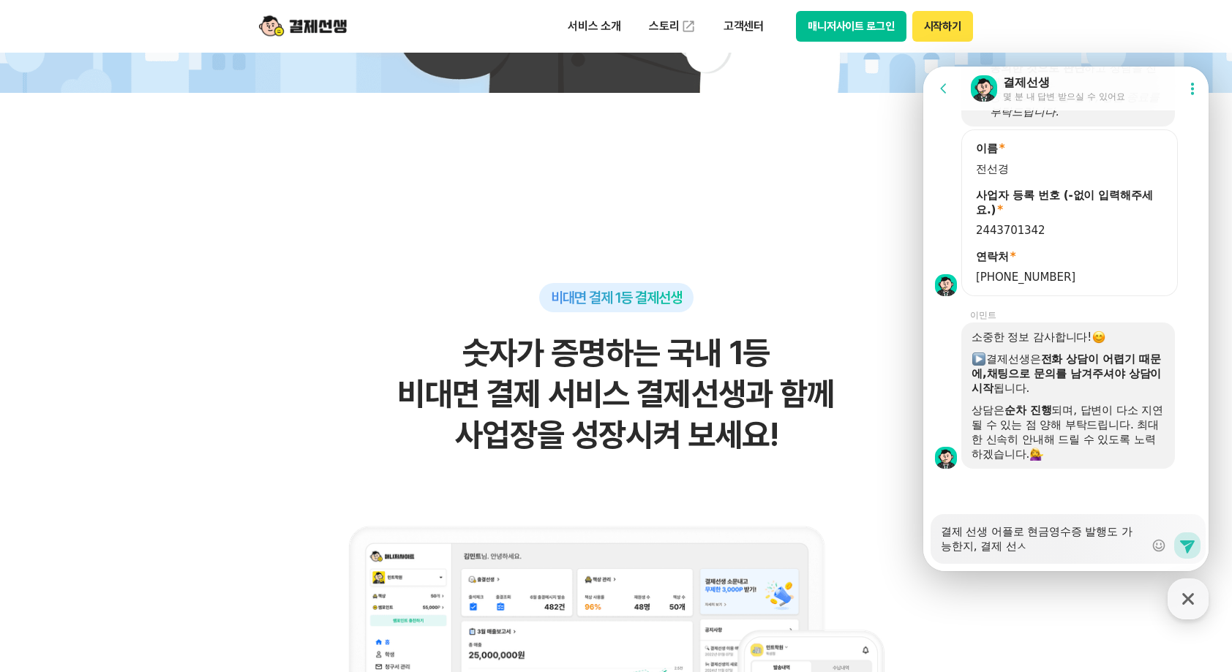
type textarea "결제 선생 어플로 현금영수증 발행도 가능한지, 결제 선새"
type textarea "x"
type textarea "결제 선생 어플로 현금영수증 발행도 가능한지, 결제 선생"
type textarea "x"
type textarea "결제 선생 어플로 현금영수증 발행도 가능한지, 결제 선생"
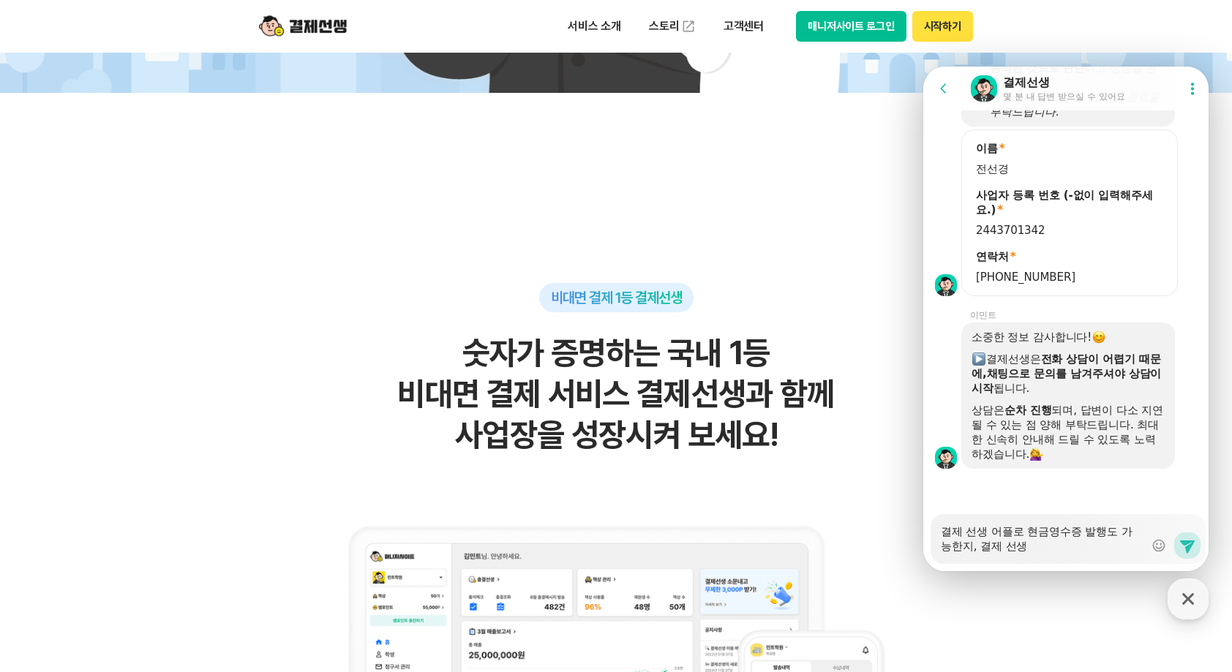
type textarea "x"
type textarea "결제 선생 어플로 현금영수증 발행도 가능한지, 결제 선생 ㅇ"
type textarea "x"
type textarea "결제 선생 어플로 현금영수증 발행도 가능한지, 결제 선생 어"
type textarea "x"
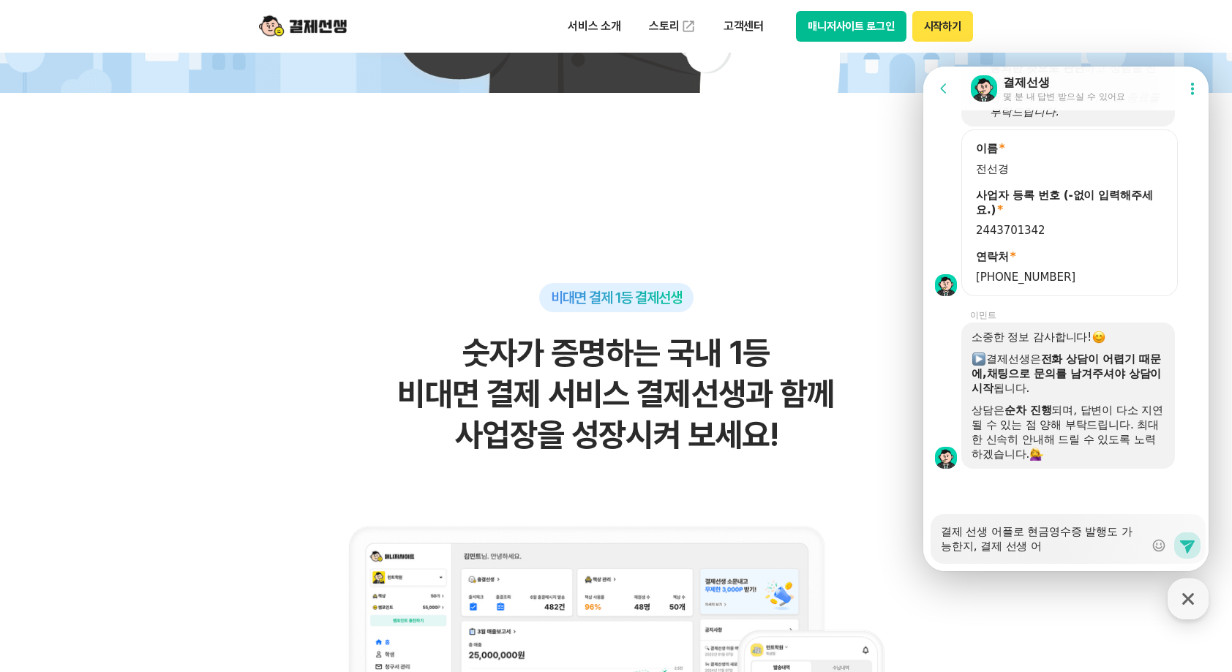
type textarea "결제 선생 어플로 현금영수증 발행도 가능한지, 결제 선생 엎"
type textarea "x"
type textarea "결제 선생 어플로 현금영수증 발행도 가능한지, 결제 선생 어플"
type textarea "x"
type textarea "결제 선생 어플로 현금영수증 발행도 가능한지, 결제 선생 어플ㄹ"
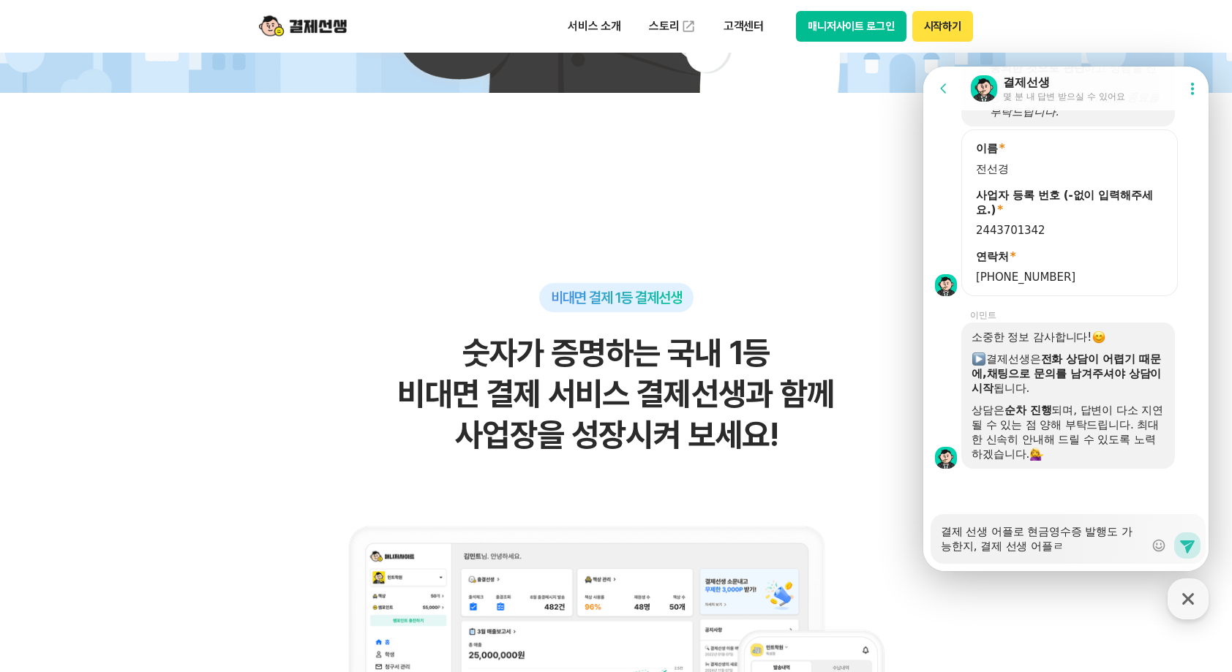
type textarea "x"
type textarea "결제 선생 어플로 현금영수증 발행도 가능한지, 결제 선생 어플로"
type textarea "x"
type textarea "결제 선생 어플로 현금영수증 발행도 가능한지, 결제 선생 어플로"
type textarea "x"
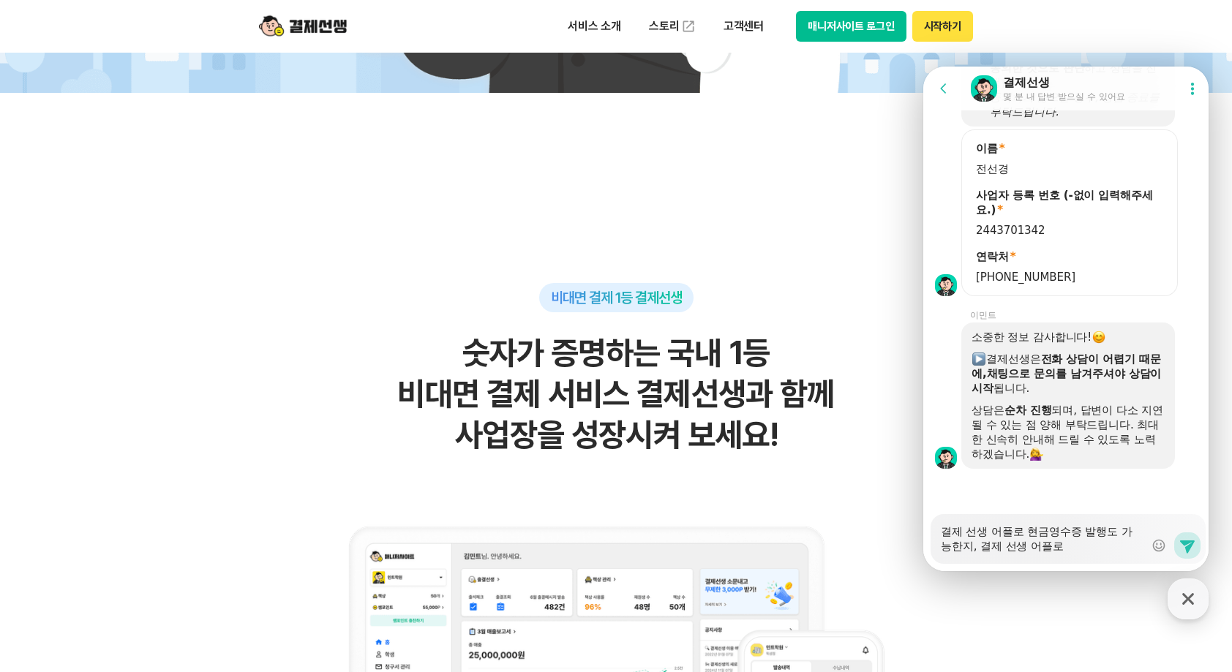
type textarea "결제 선생 어플로 현금영수증 발행도 가능한지, 결제 선생 어플로 ㅂ"
type textarea "x"
type textarea "결제 선생 어플로 현금영수증 발행도 가능한지, 결제 선생 어플로 비"
type textarea "x"
type textarea "결제 선생 어플로 현금영수증 발행도 가능한지, 결제 선생 어플로 빋"
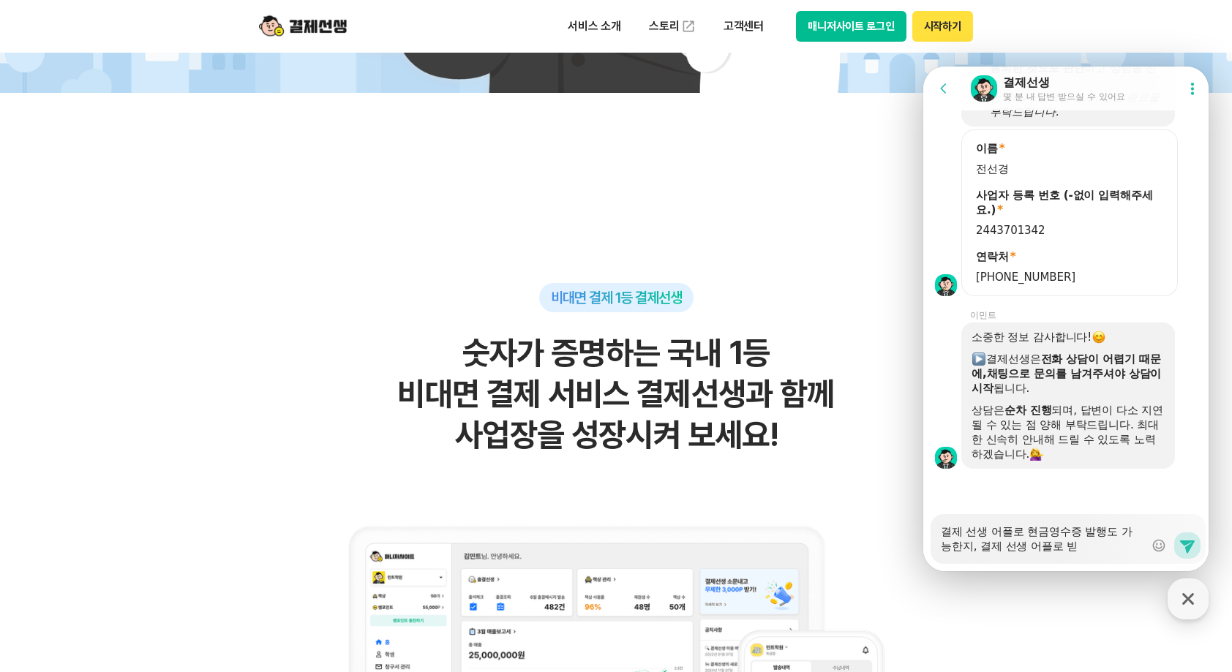
type textarea "x"
type textarea "결제 선생 어플로 현금영수증 발행도 가능한지, 결제 선생 어플로 비대"
type textarea "x"
type textarea "결제 선생 어플로 현금영수증 발행도 가능한지, 결제 선생 어플로 비댐"
type textarea "x"
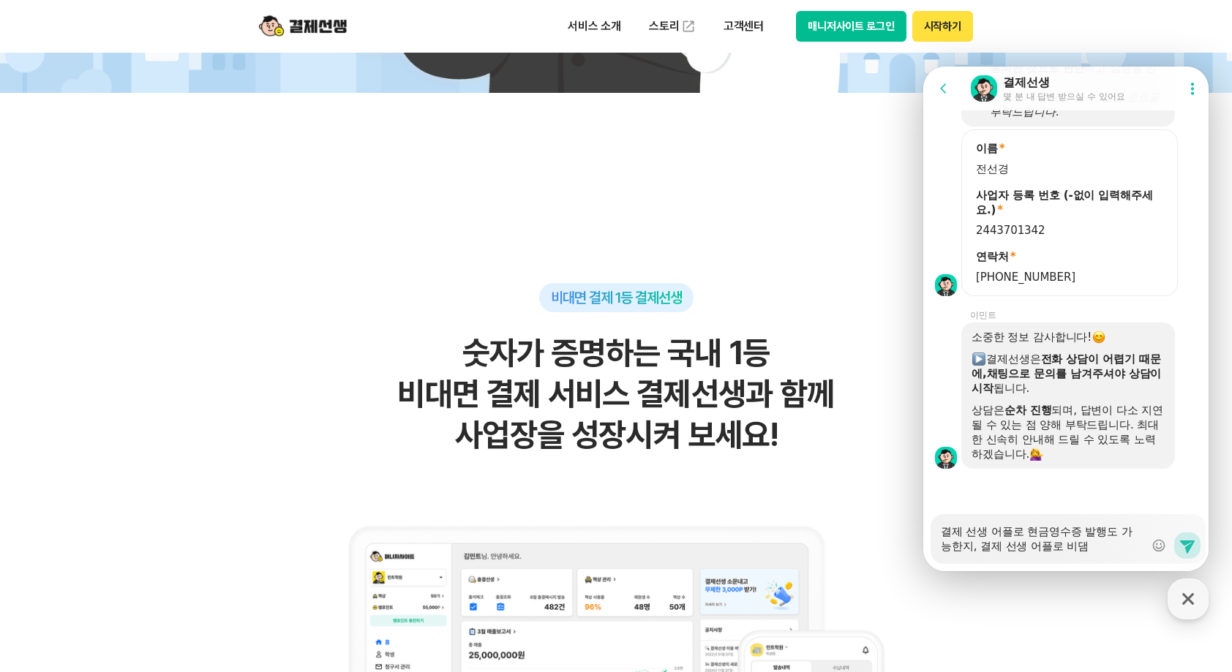
type textarea "결제 선생 어플로 현금영수증 발행도 가능한지, 결제 선생 어플로 비대며"
type textarea "x"
type textarea "결제 선생 어플로 현금영수증 발행도 가능한지, 결제 선생 어플로 비대면"
type textarea "x"
type textarea "결제 선생 어플로 현금영수증 발행도 가능한지, 결제 선생 어플로 비대면"
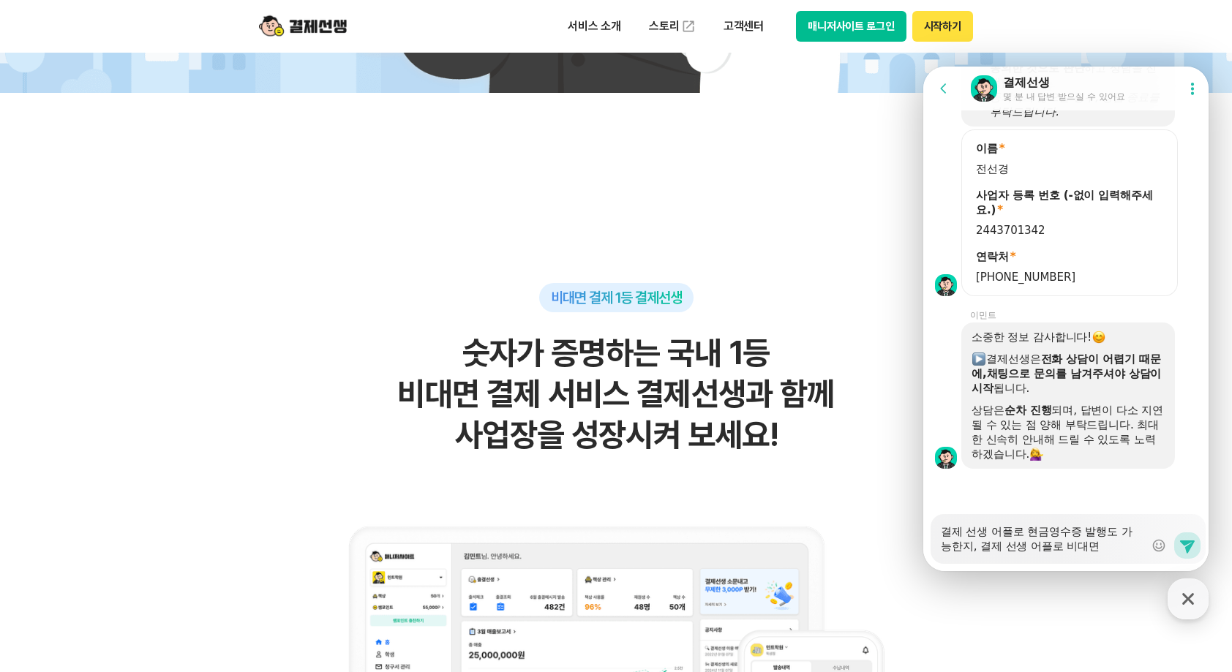
type textarea "x"
type textarea "결제 선생 어플로 현금영수증 발행도 가능한지, 결제 선생 어플로 비대면 ㄷ"
type textarea "x"
type textarea "결제 선생 어플로 현금영수증 발행도 가능한지, 결제 선생 어플로 비대면 대"
type textarea "x"
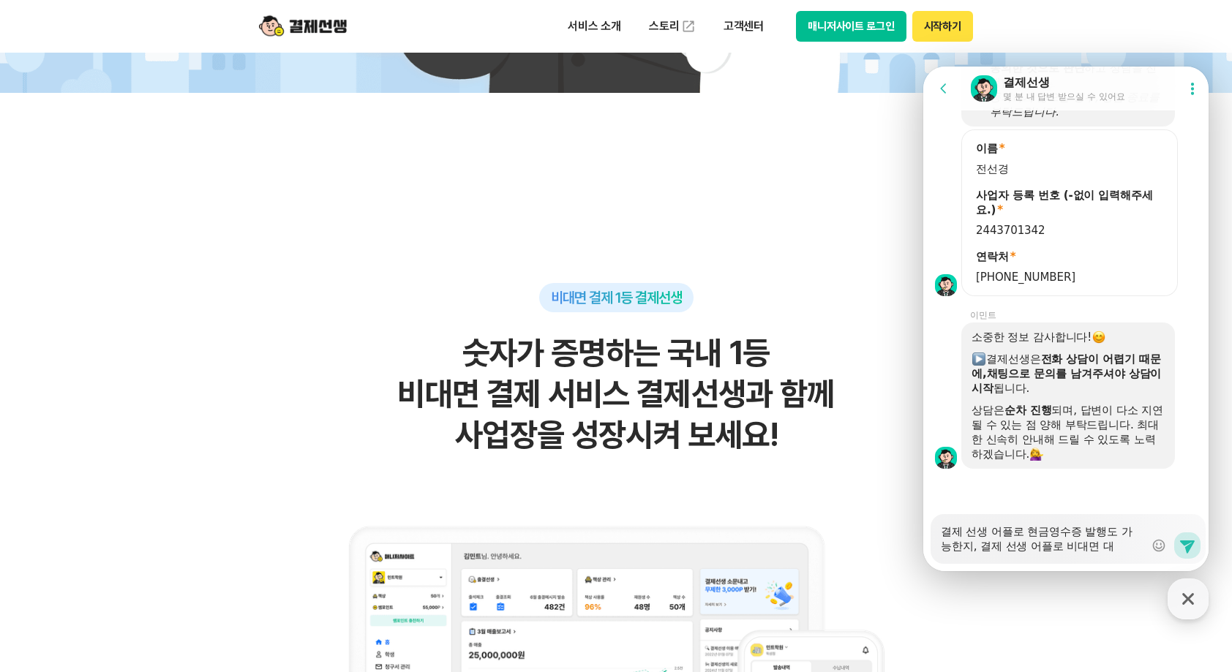
type textarea "결제 선생 어플로 현금영수증 발행도 가능한지, 결제 선생 어플로 비대면 댑"
type textarea "x"
type textarea "결제 선생 어플로 현금영수증 발행도 가능한지, 결제 선생 어플로 비대면 대벼"
type textarea "x"
type textarea "결제 선생 어플로 현금영수증 발행도 가능한지, 결제 선생 어플로 비대면 대ㅂ"
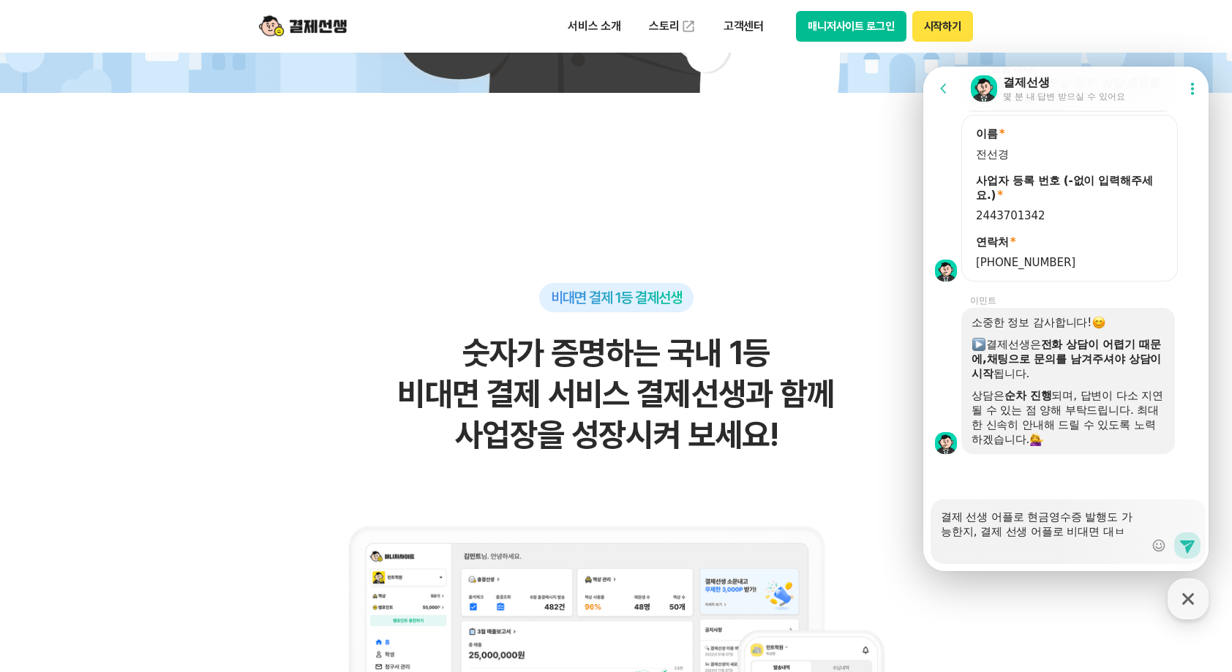
type textarea "x"
type textarea "결제 선생 어플로 현금영수증 발행도 가능한지, 결제 선생 어플로 비대면 대"
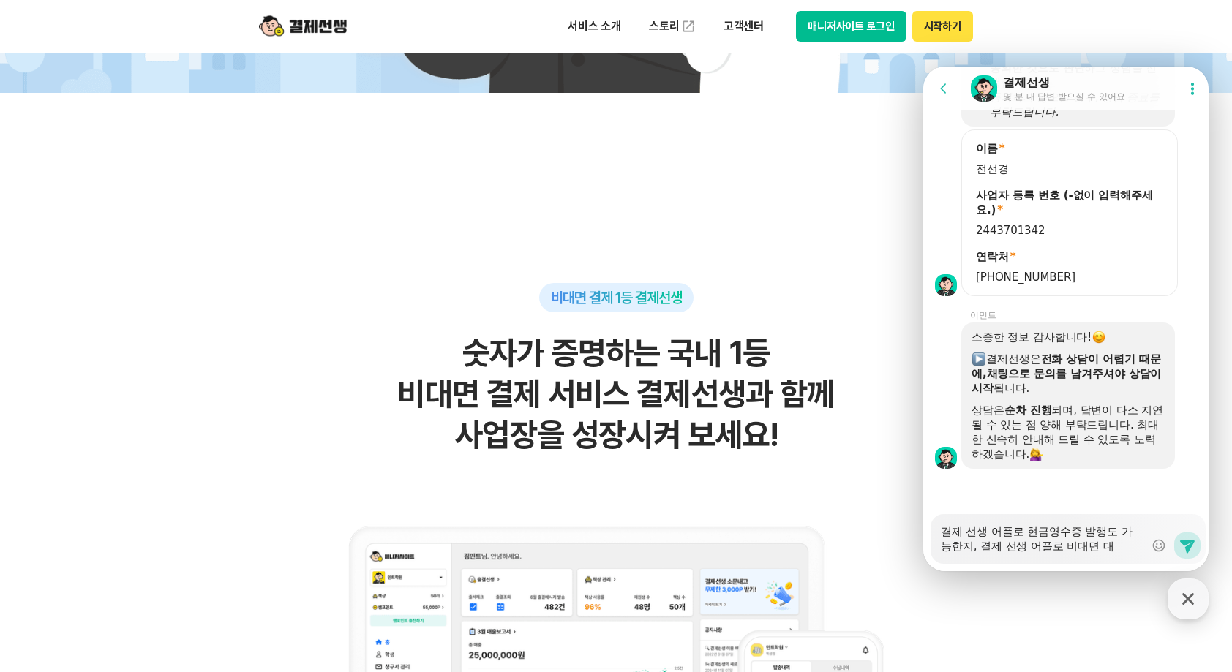
type textarea "x"
type textarea "결제 선생 어플로 현금영수증 발행도 가능한지, 결제 선생 어플로 비대면 대ㅁ"
type textarea "x"
type textarea "결제 선생 어플로 현금영수증 발행도 가능한지, 결제 선생 어플로 비대면 대며"
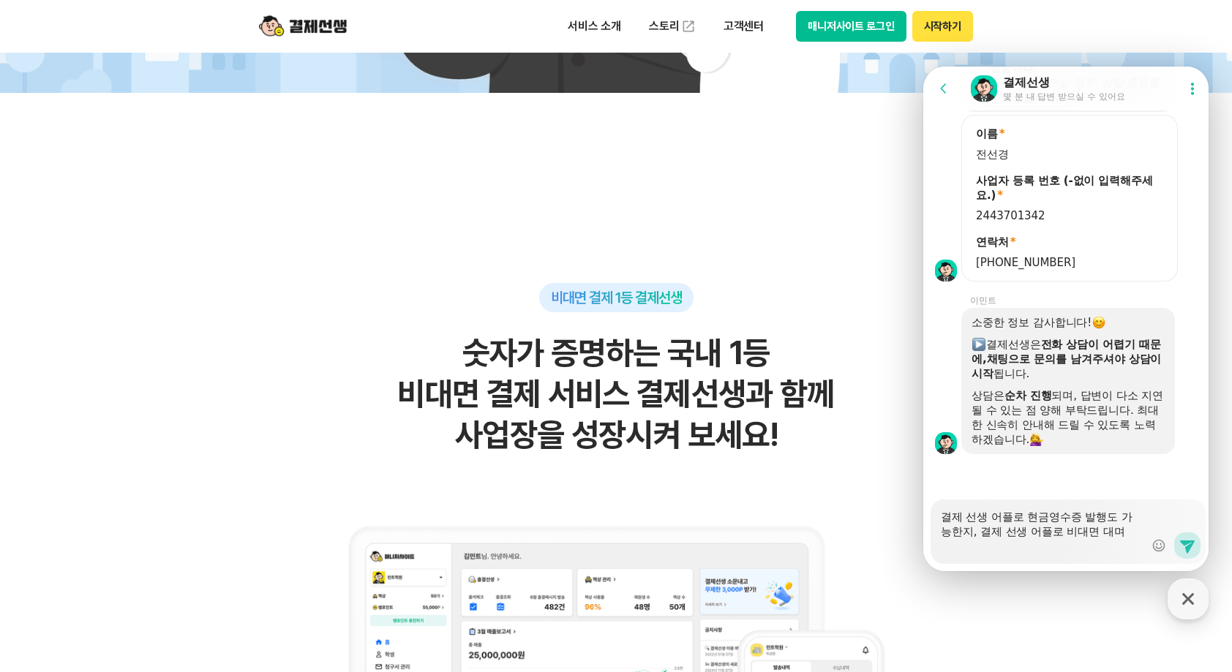
type textarea "x"
type textarea "결제 선생 어플로 현금영수증 발행도 가능한지, 결제 선생 어플로 비대면 대면"
type textarea "x"
type textarea "결제 선생 어플로 현금영수증 발행도 가능한지, 결제 선생 어플로 비대면 대면"
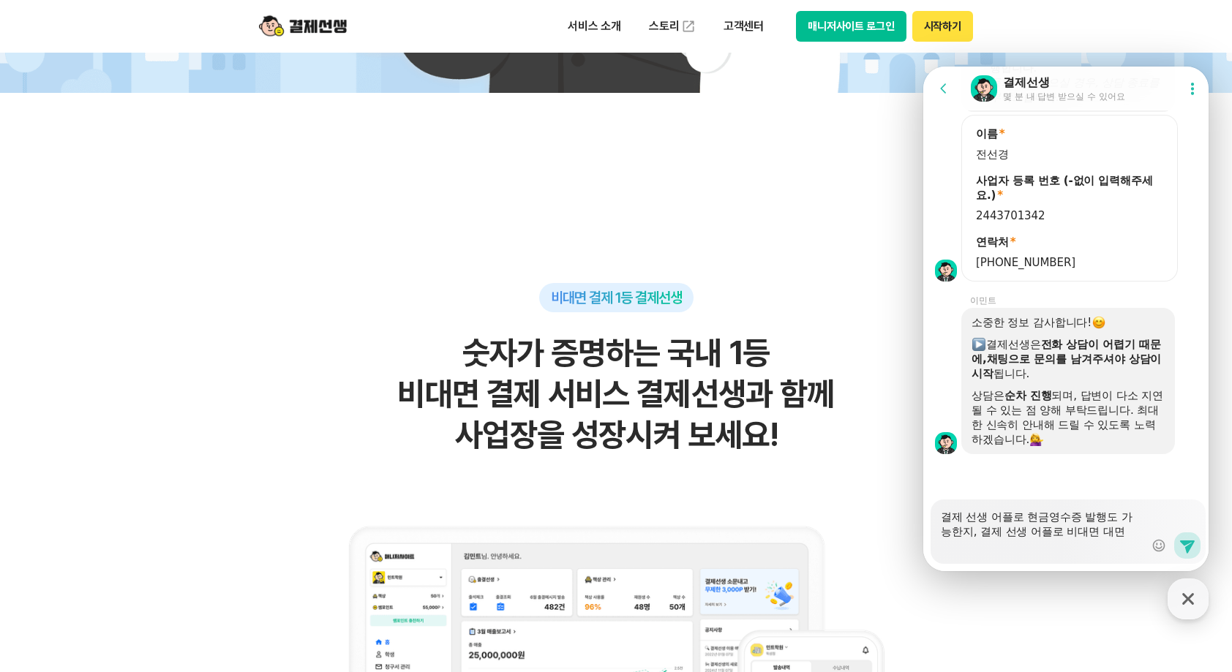
type textarea "x"
type textarea "결제 선생 어플로 현금영수증 발행도 가능한지, 결제 선생 어플로 비대면 대면 ㄱ"
type textarea "x"
type textarea "결제 선생 어플로 현금영수증 발행도 가능한지, 결제 선생 어플로 비대면 대면 겨"
type textarea "x"
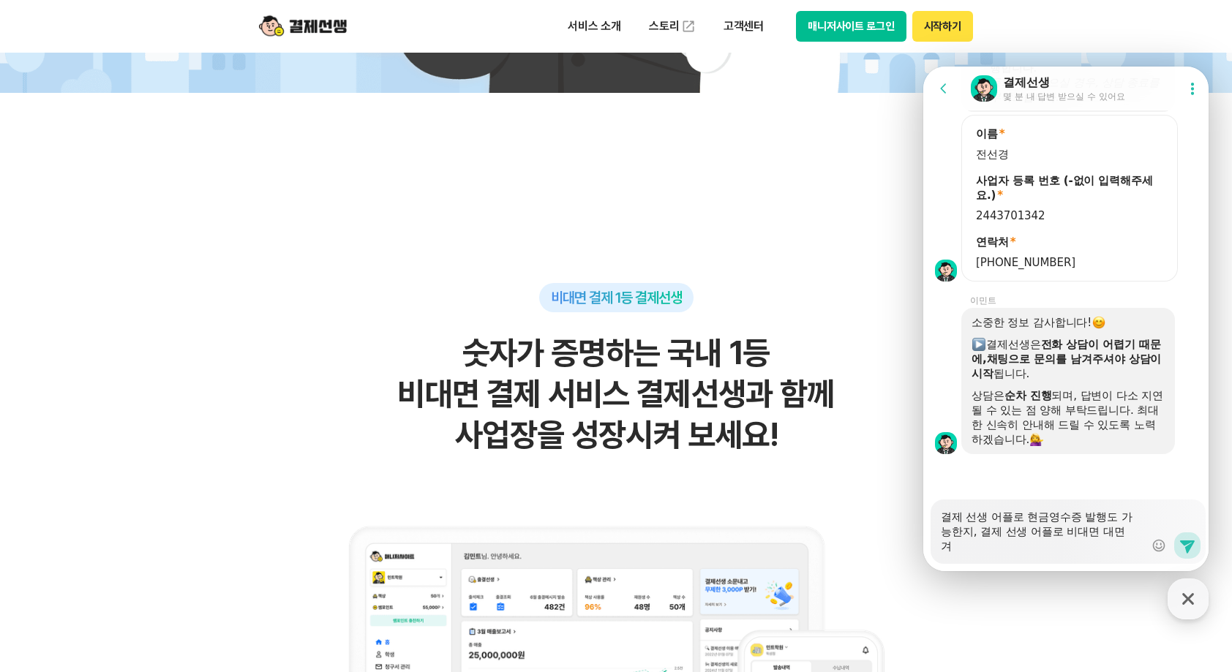
type textarea "결제 선생 어플로 현금영수증 발행도 가능한지, 결제 선생 어플로 비대면 대면 결"
type textarea "x"
type textarea "결제 선생 어플로 현금영수증 발행도 가능한지, 결제 선생 어플로 비대면 대면 결ㅈ"
type textarea "x"
type textarea "결제 선생 어플로 현금영수증 발행도 가능한지, 결제 선생 어플로 비대면 대면 결제"
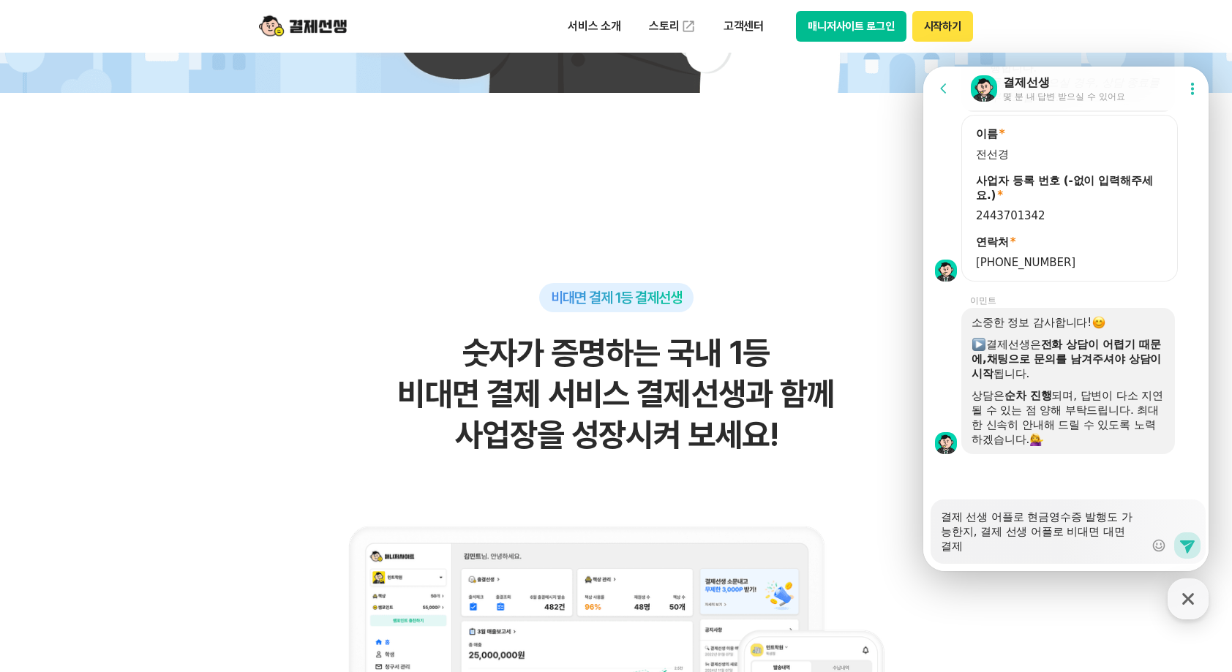
type textarea "x"
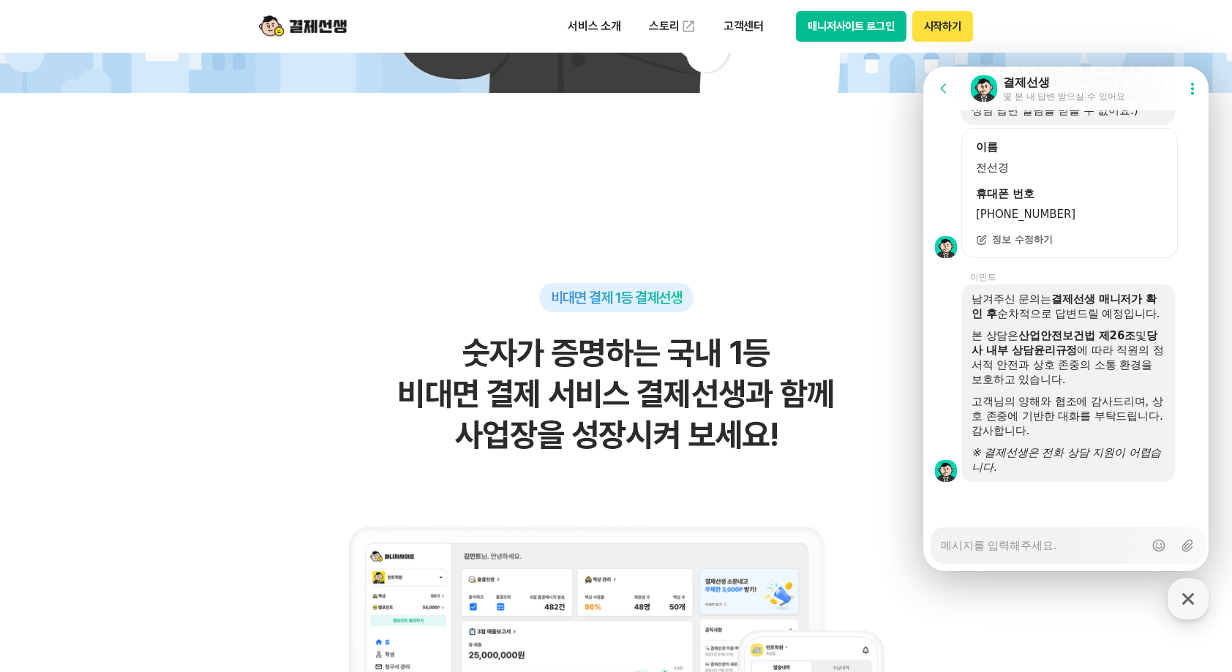
scroll to position [2101, 0]
click at [1068, 528] on div "Messenger Input Textarea Show emoji list Upload file" at bounding box center [1068, 546] width 275 height 37
click at [1065, 539] on textarea "Messenger Input Textarea" at bounding box center [1042, 540] width 203 height 25
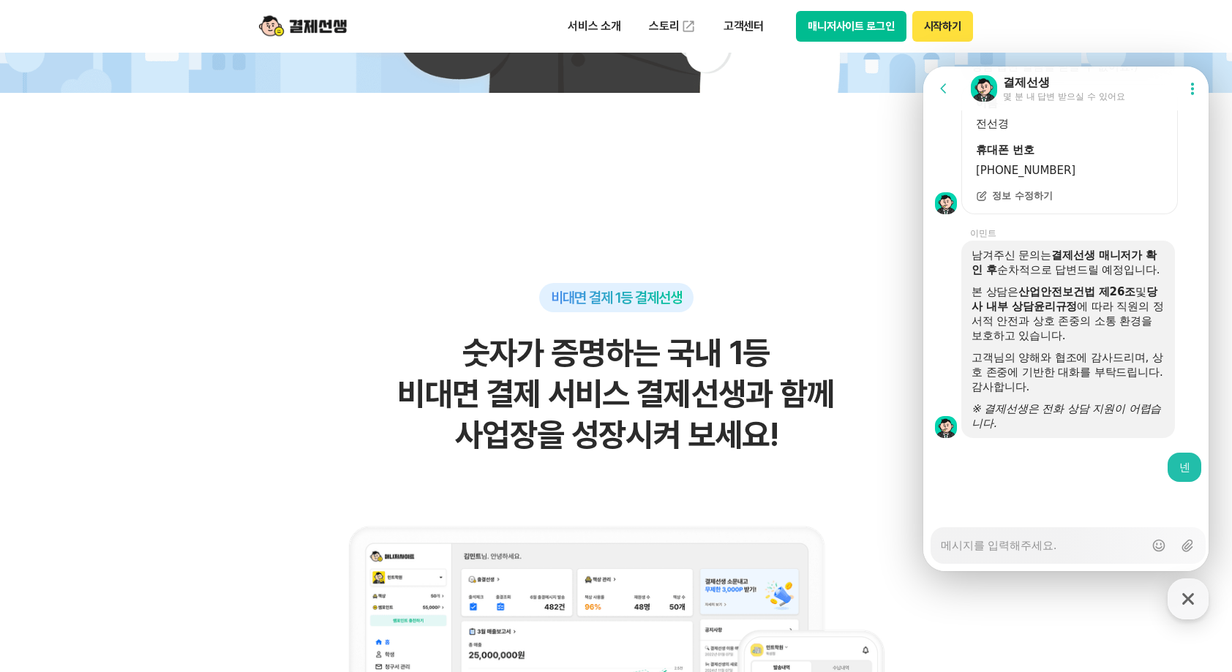
scroll to position [2145, 0]
